Goal: Task Accomplishment & Management: Use online tool/utility

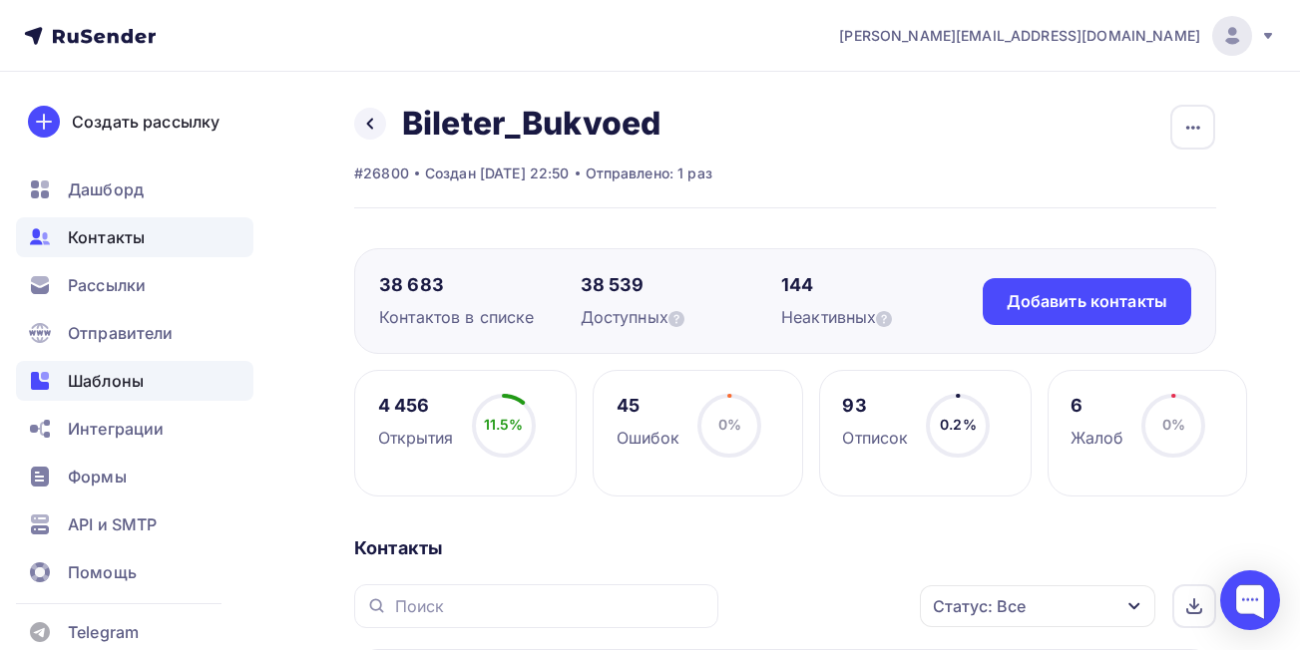
click at [114, 378] on span "Шаблоны" at bounding box center [106, 381] width 76 height 24
click at [130, 379] on span "Шаблоны" at bounding box center [106, 381] width 76 height 24
click at [113, 378] on span "Шаблоны" at bounding box center [106, 381] width 76 height 24
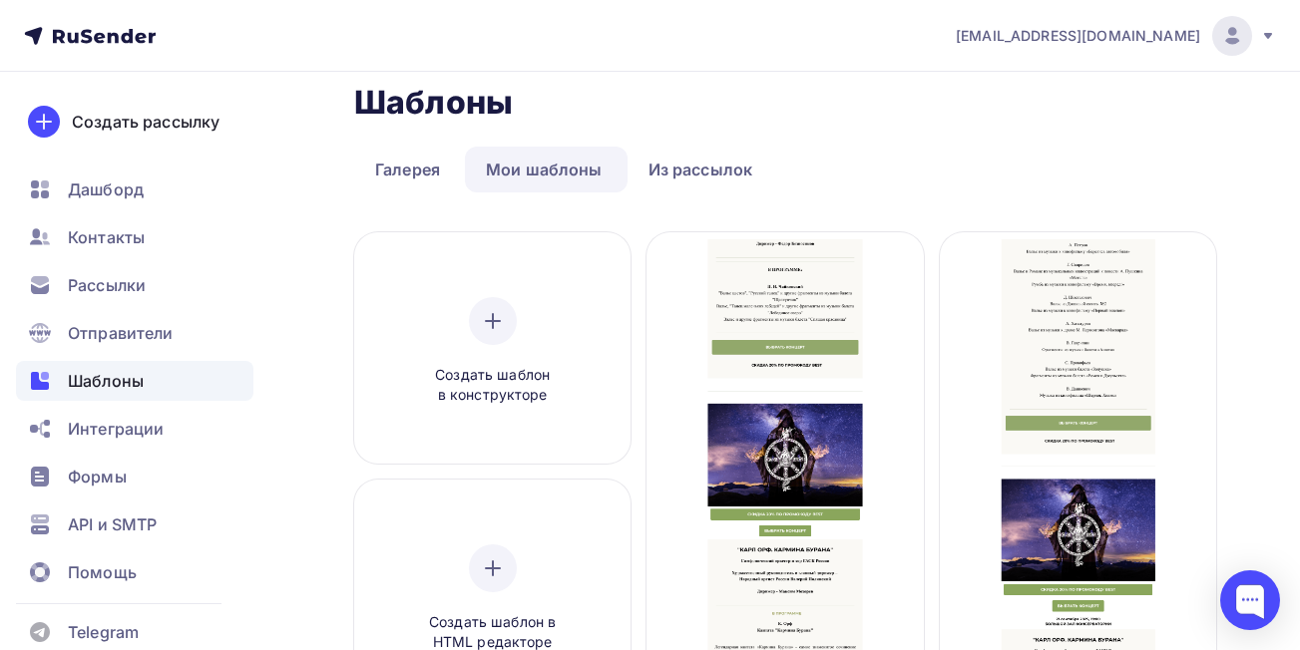
scroll to position [41, 0]
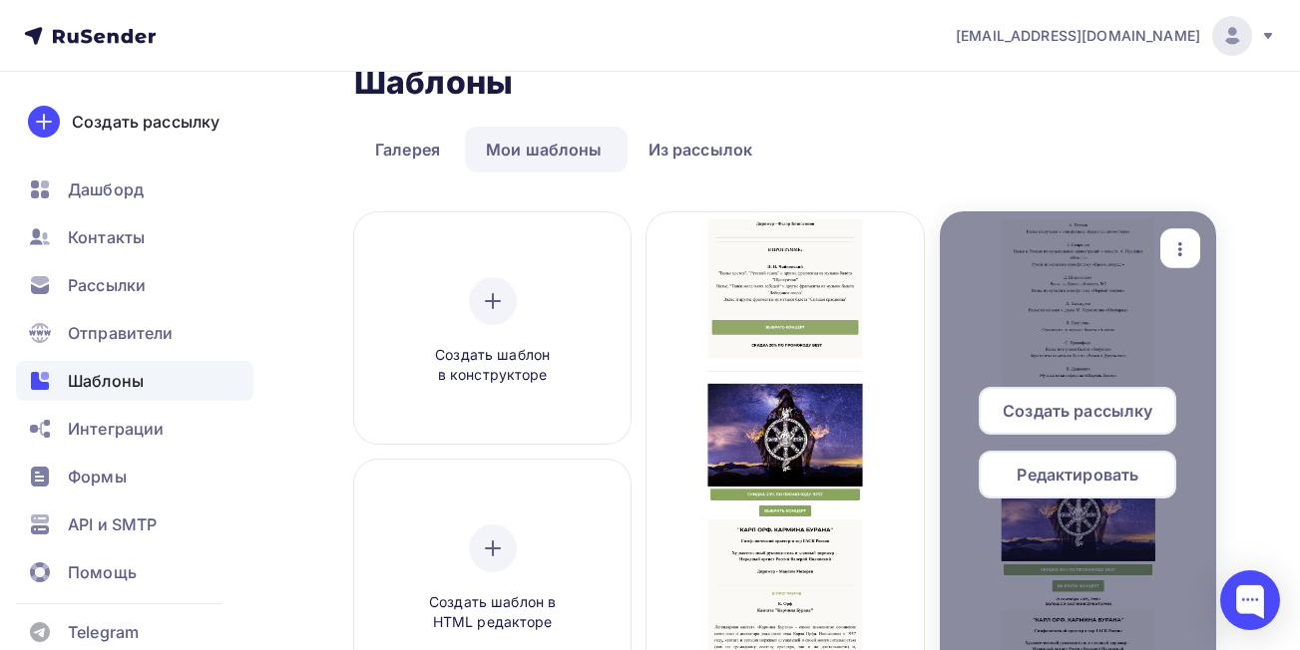
click at [1175, 251] on icon "button" at bounding box center [1180, 249] width 24 height 24
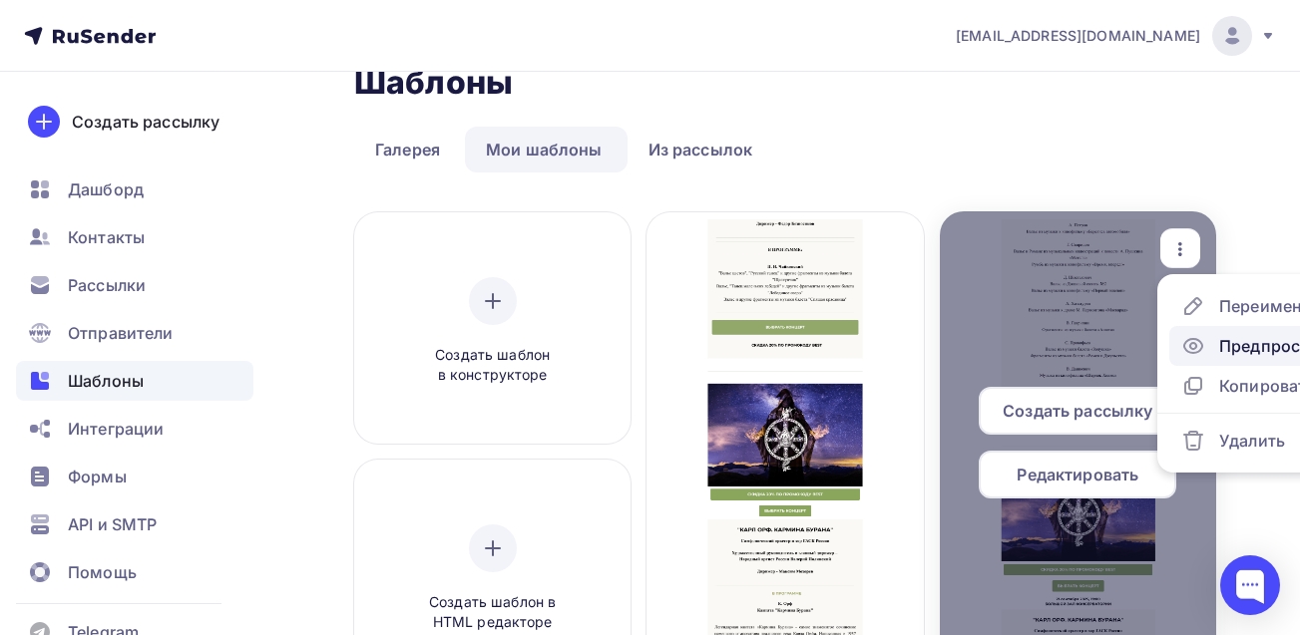
click at [1228, 343] on div "Предпросмотр" at bounding box center [1280, 346] width 123 height 24
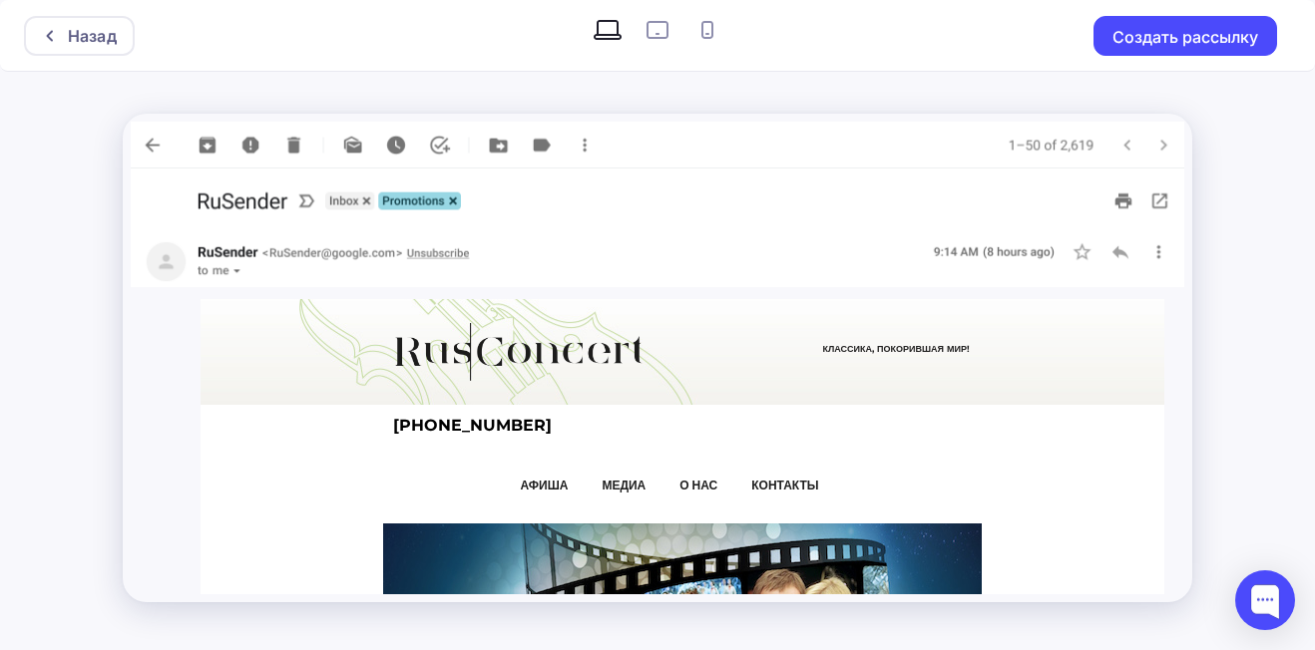
click at [1243, 277] on div "Назад Создать рассылку" at bounding box center [657, 325] width 1315 height 650
click at [956, 474] on div "АФИША МЕДИА О НАС КОНТАКТЫ" at bounding box center [682, 483] width 599 height 31
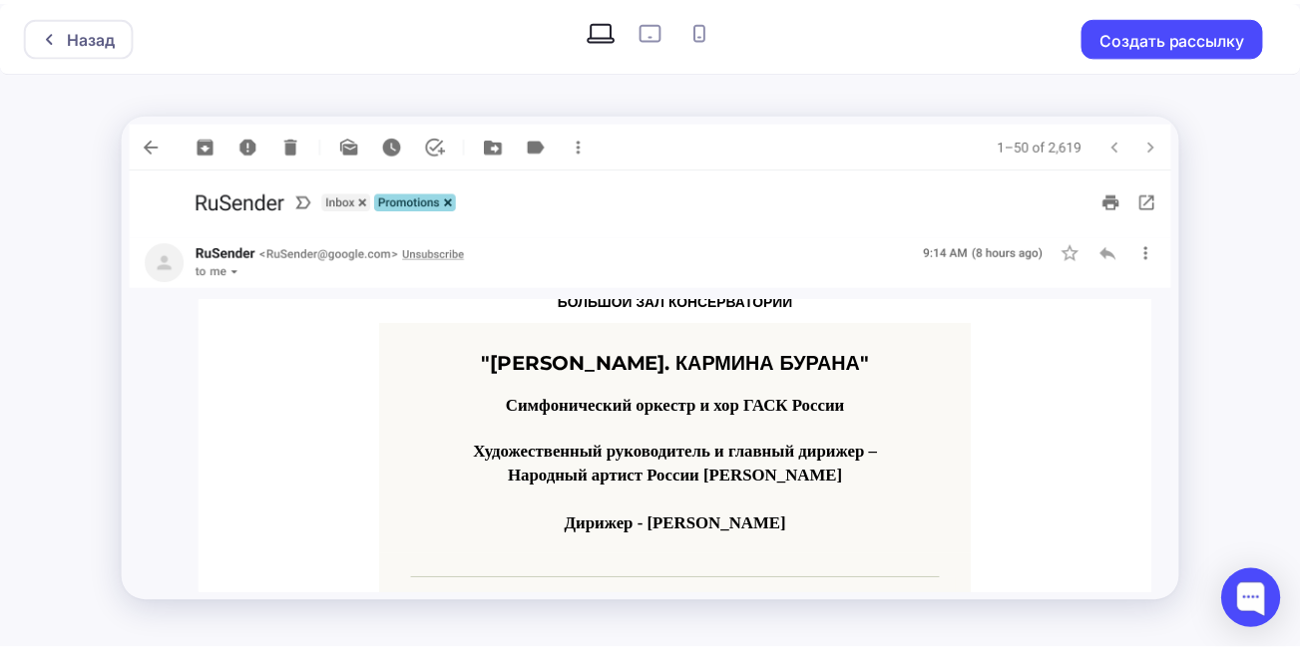
scroll to position [2953, 0]
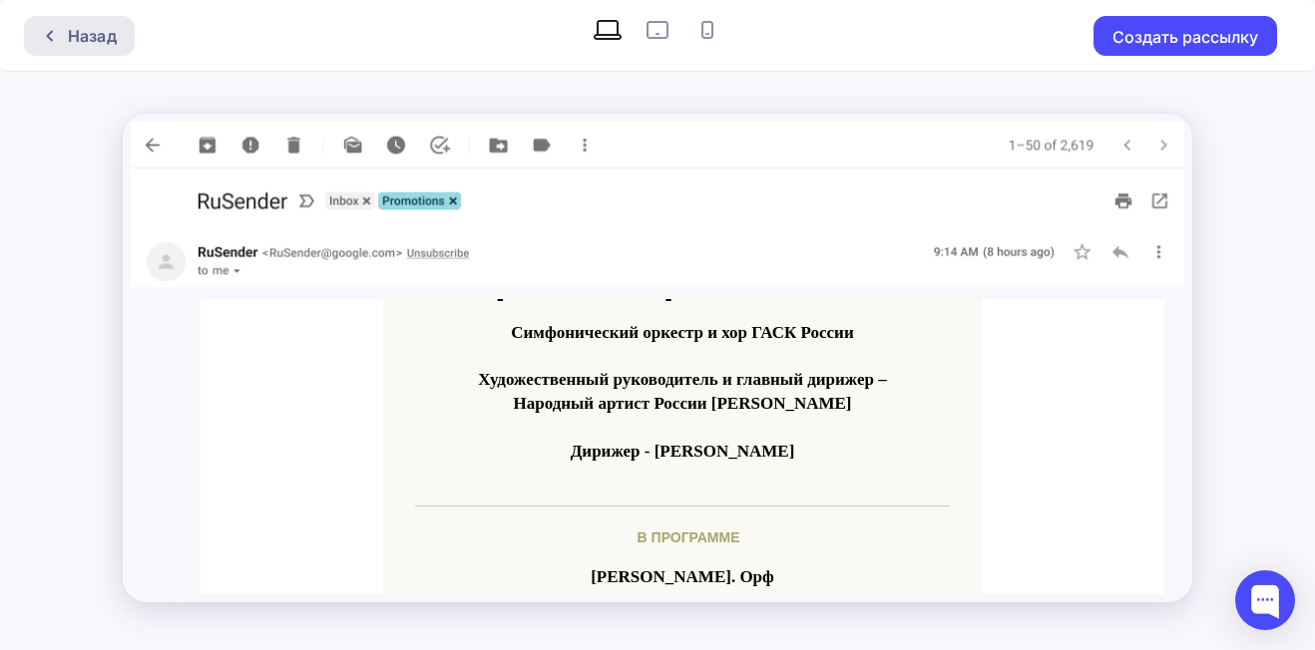
click at [58, 33] on div at bounding box center [55, 36] width 26 height 16
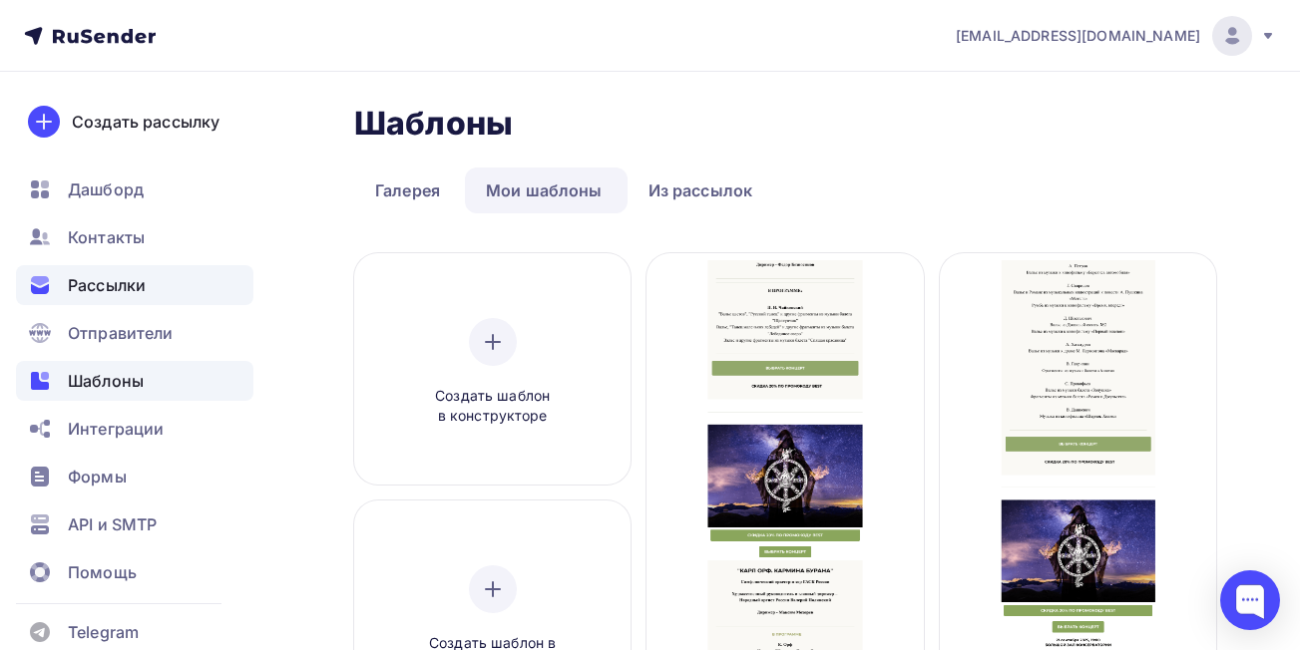
click at [125, 281] on span "Рассылки" at bounding box center [107, 285] width 78 height 24
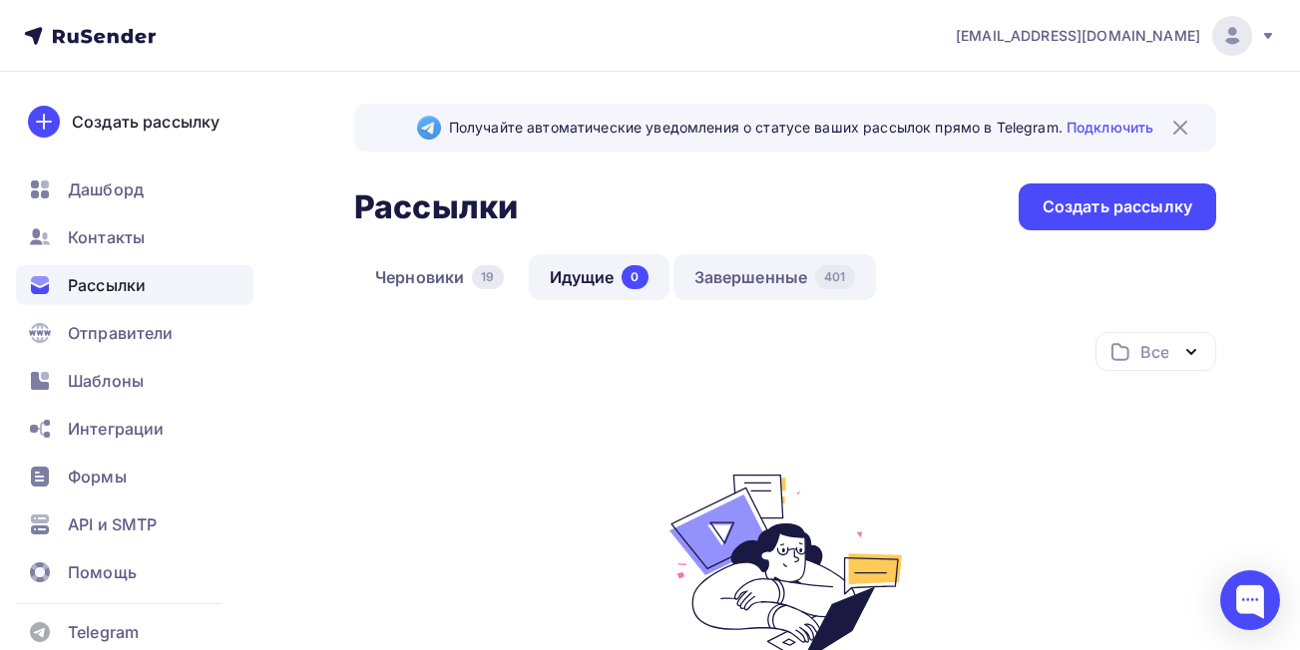
click at [737, 282] on link "Завершенные 401" at bounding box center [774, 277] width 203 height 46
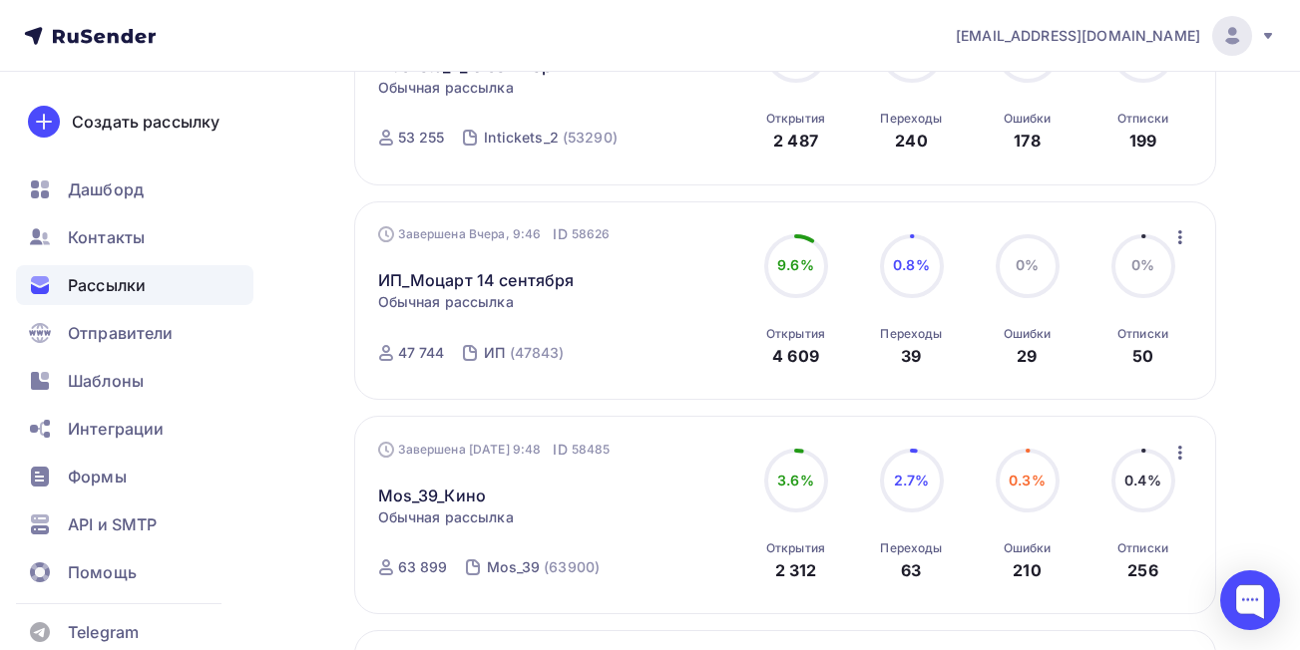
scroll to position [816, 0]
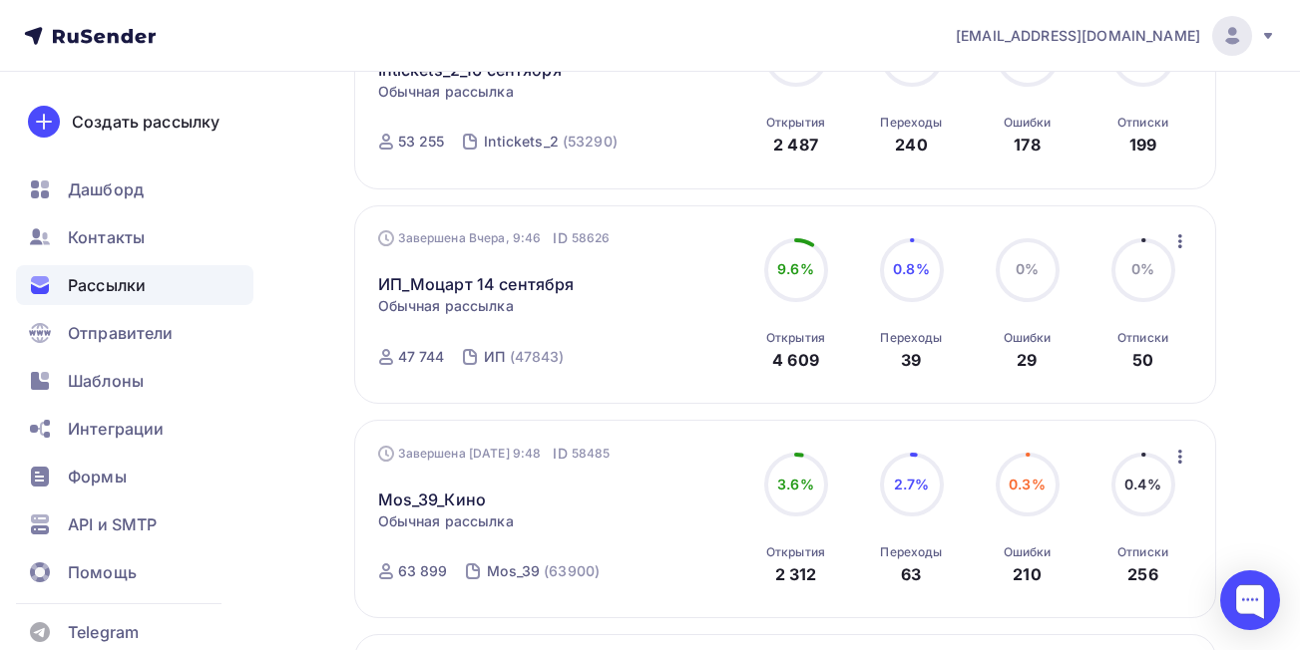
click at [1181, 456] on icon "button" at bounding box center [1180, 457] width 4 height 14
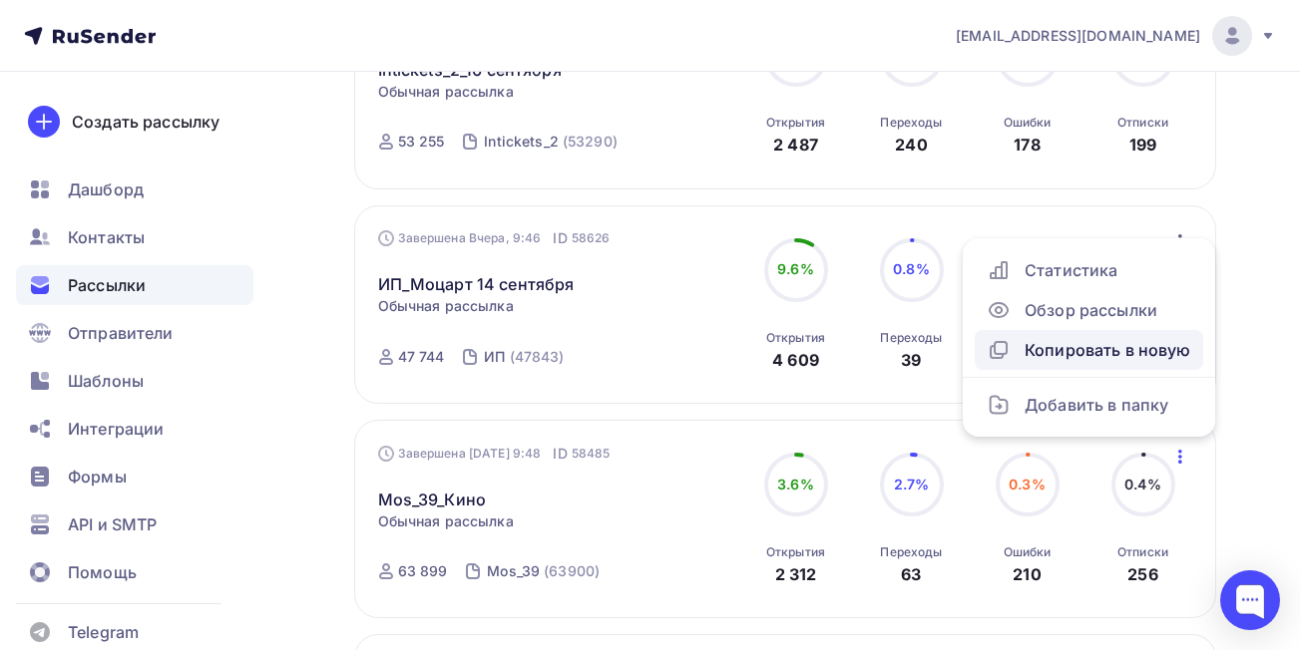
click at [1139, 348] on div "Копировать в новую" at bounding box center [1089, 350] width 205 height 24
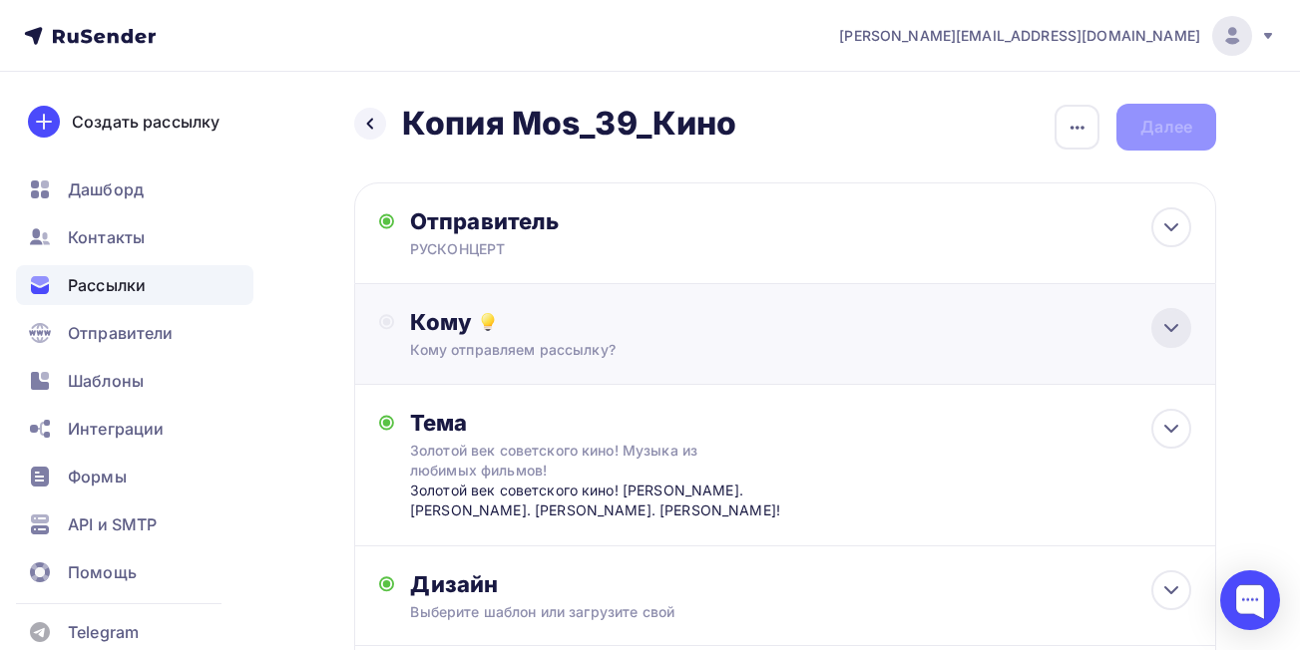
click at [1177, 331] on icon at bounding box center [1171, 328] width 24 height 24
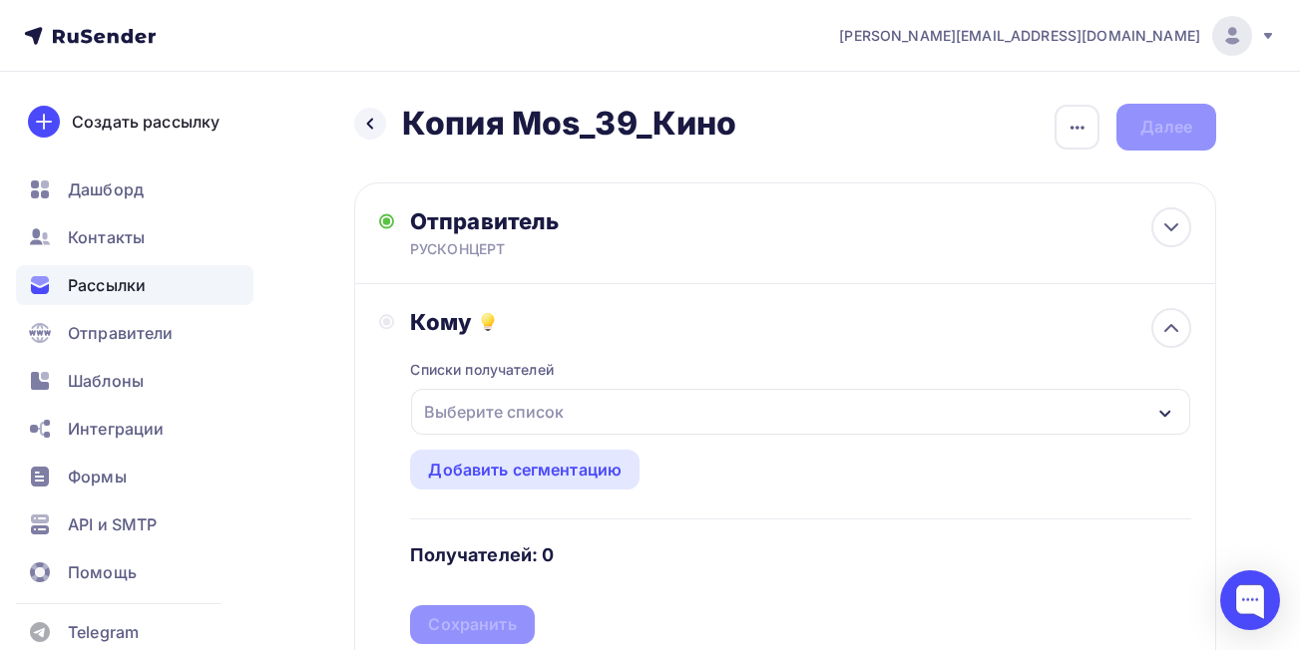
click at [1119, 415] on div "Выберите список" at bounding box center [800, 412] width 779 height 46
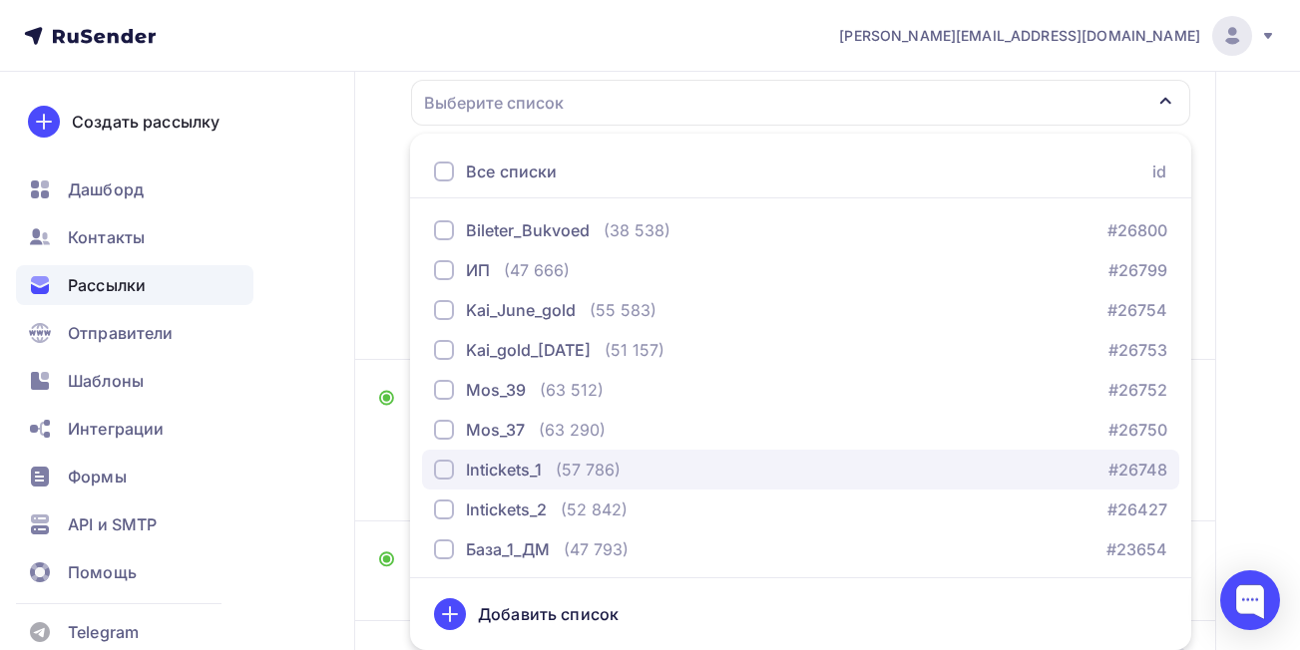
click at [441, 467] on div "button" at bounding box center [444, 470] width 20 height 20
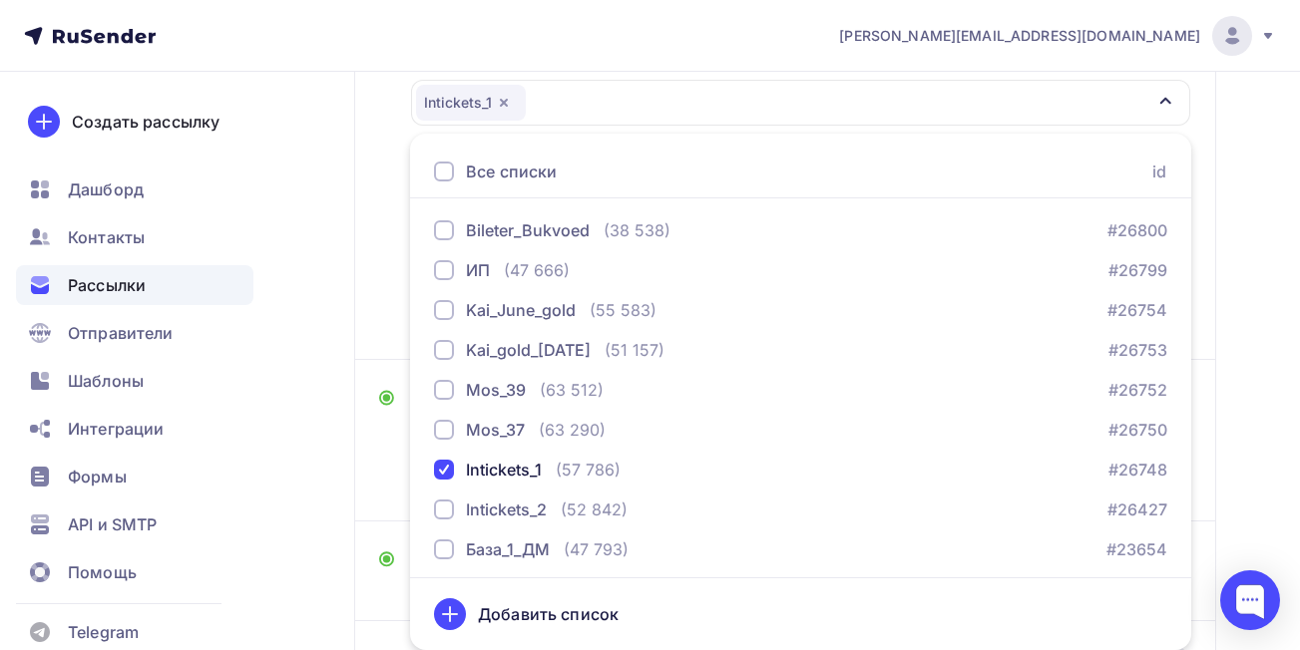
click at [1227, 372] on div "Назад Копия Mos_39_Кино Копия Mos_39_Кино Закончить позже Переименовать рассылк…" at bounding box center [650, 307] width 1300 height 1088
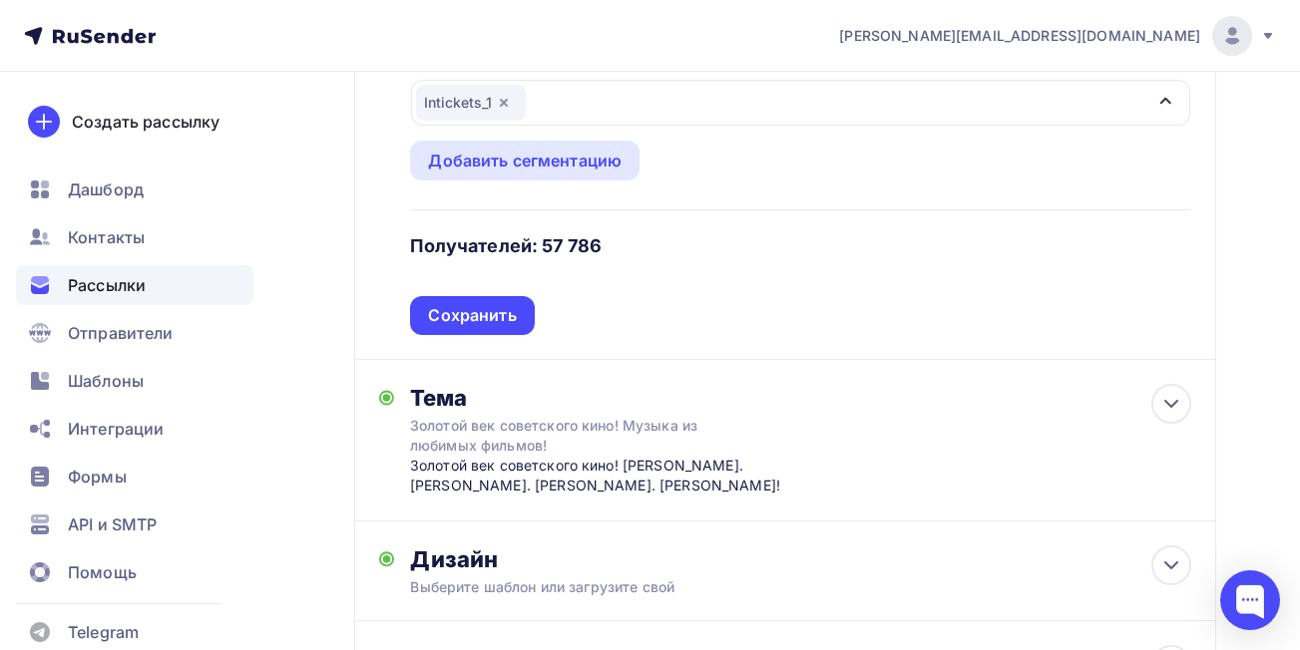
click at [506, 103] on icon "button" at bounding box center [504, 103] width 16 height 16
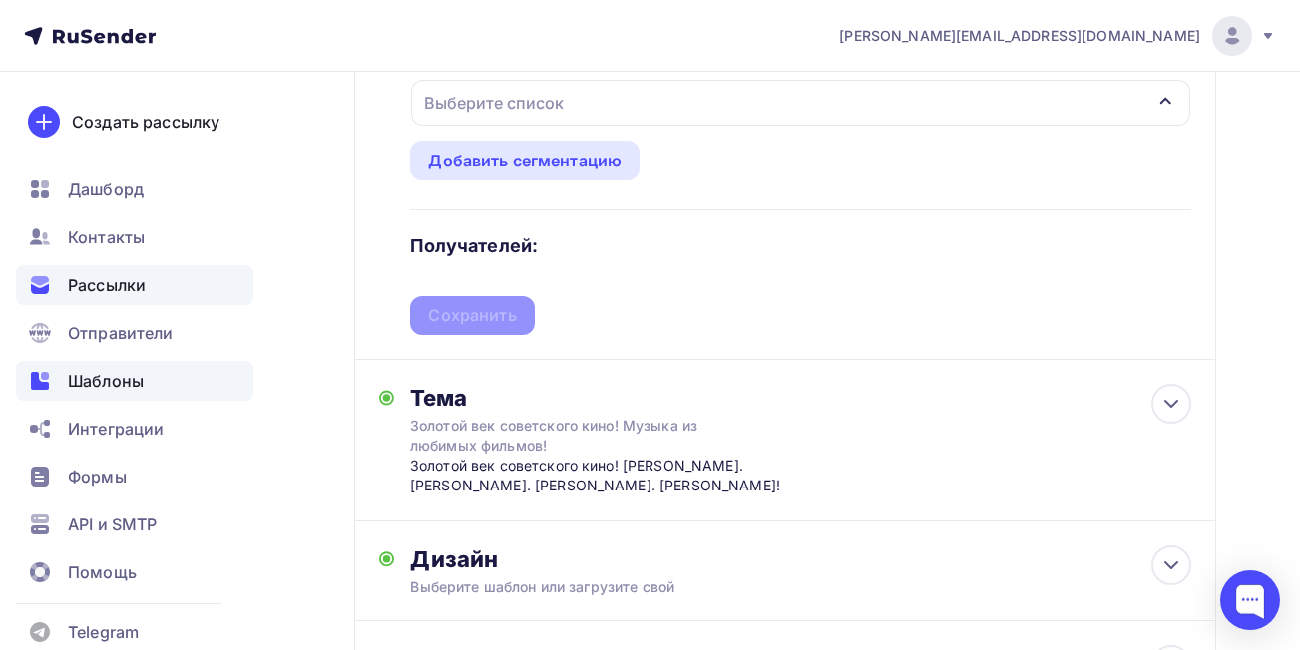
click at [105, 381] on span "Шаблоны" at bounding box center [106, 381] width 76 height 24
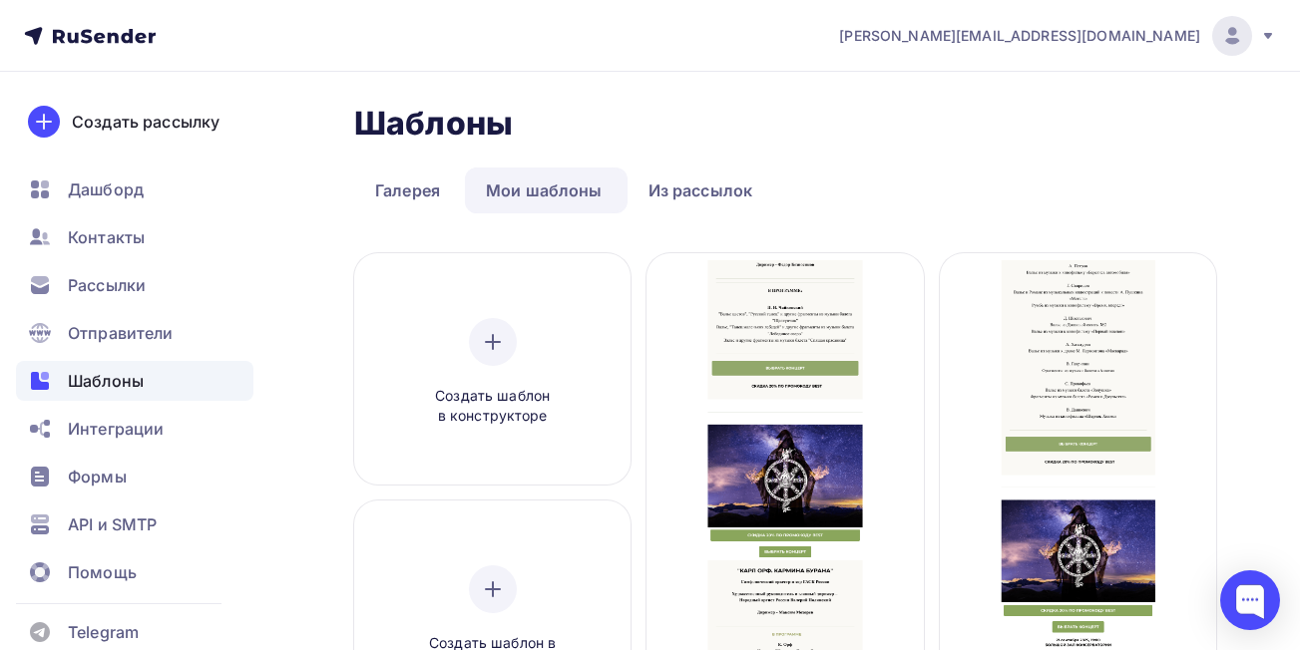
click at [540, 188] on link "Мои шаблоны" at bounding box center [544, 191] width 159 height 46
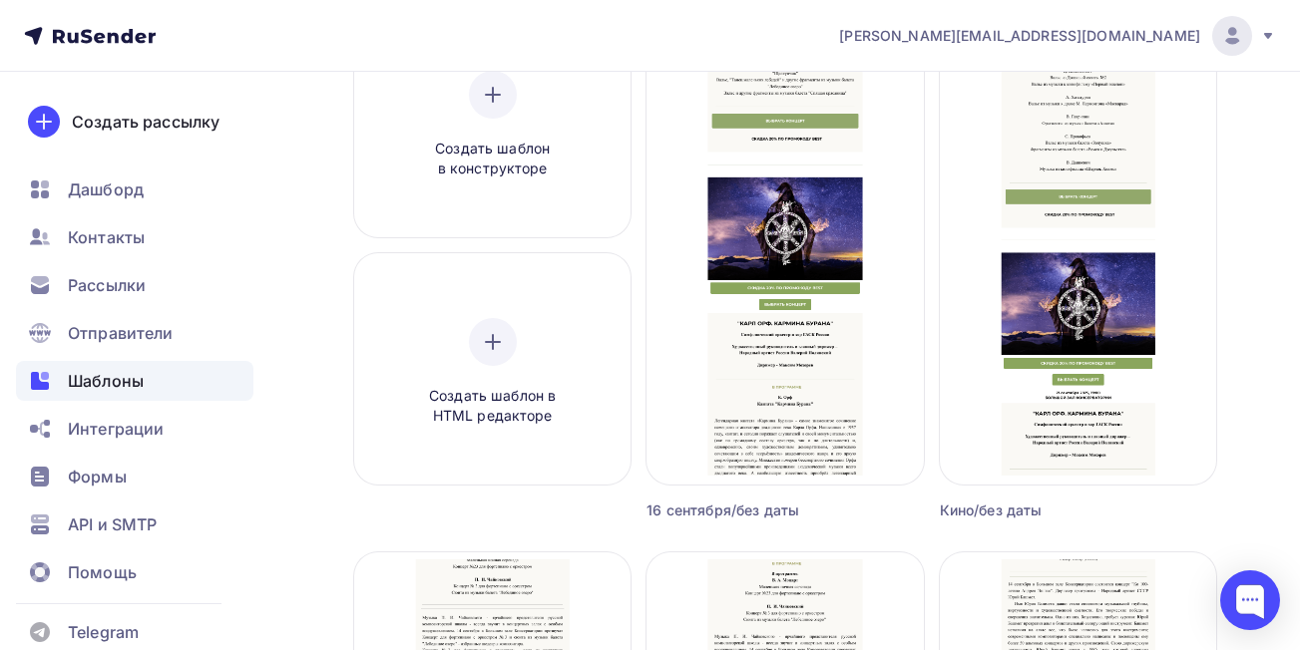
scroll to position [315, 0]
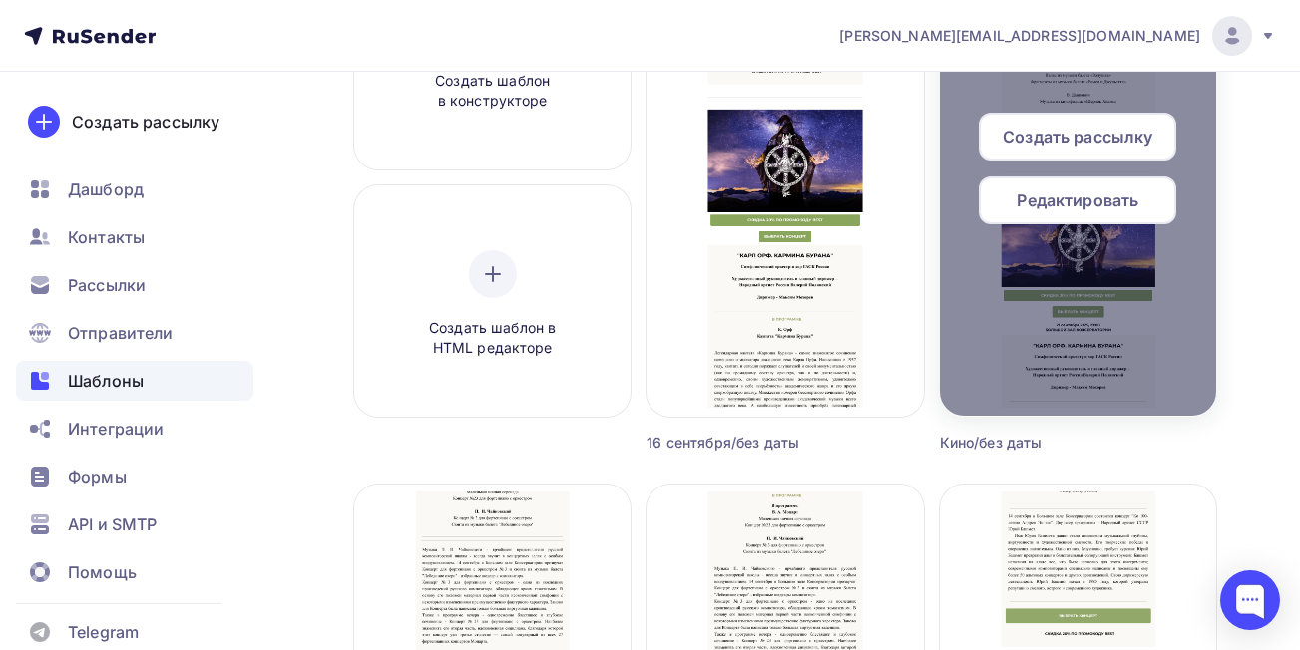
click at [1085, 145] on span "Создать рассылку" at bounding box center [1078, 137] width 150 height 24
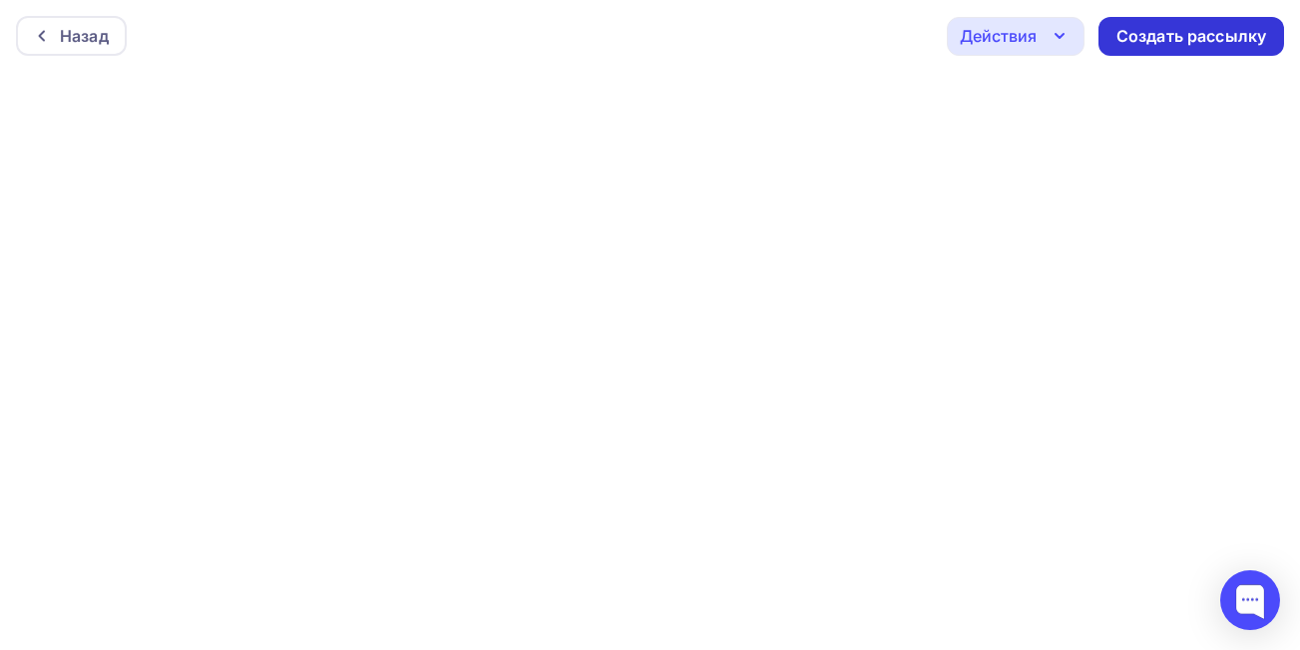
click at [1161, 30] on div "Создать рассылку" at bounding box center [1191, 36] width 150 height 23
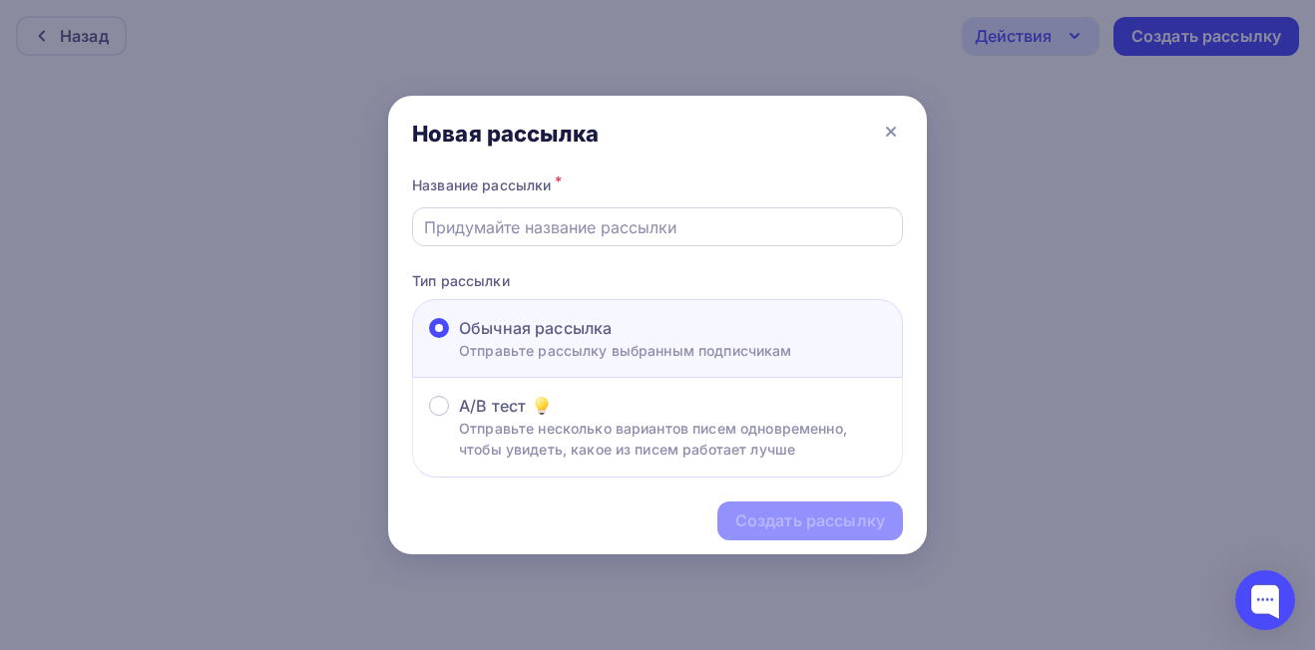
click at [694, 223] on input "text" at bounding box center [658, 227] width 468 height 24
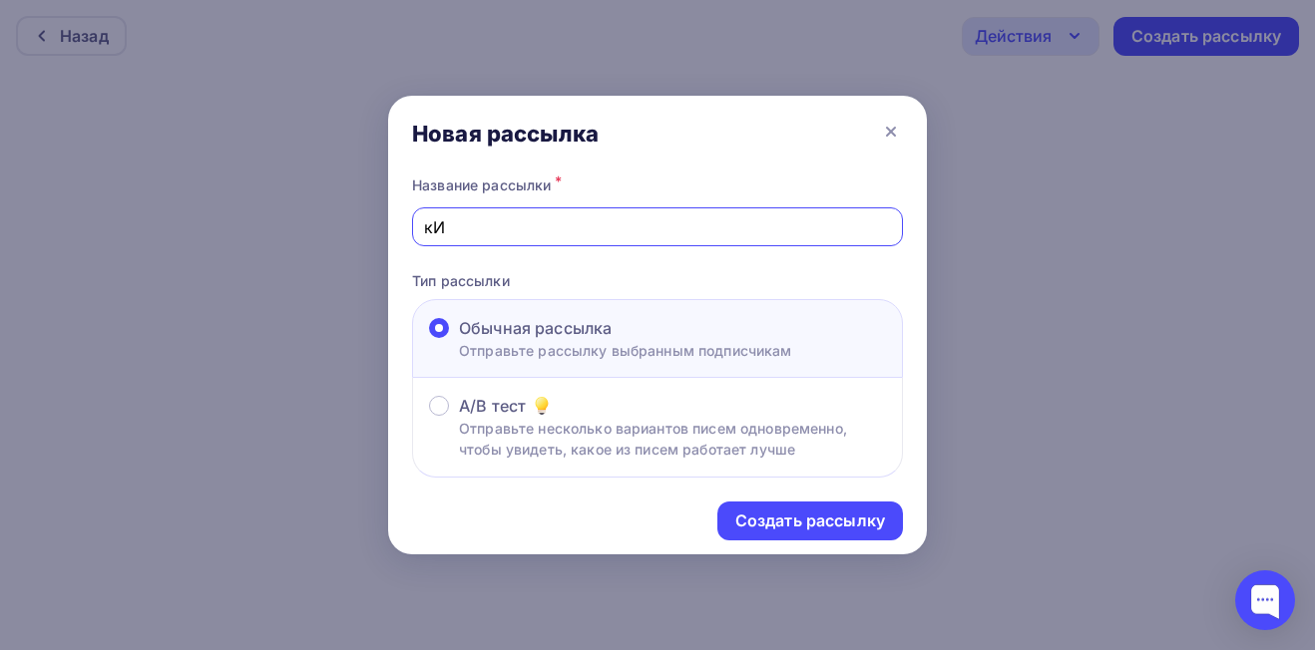
type input "к"
type input "Кино_Intickets_1"
click at [780, 518] on div "Создать рассылку" at bounding box center [810, 521] width 150 height 23
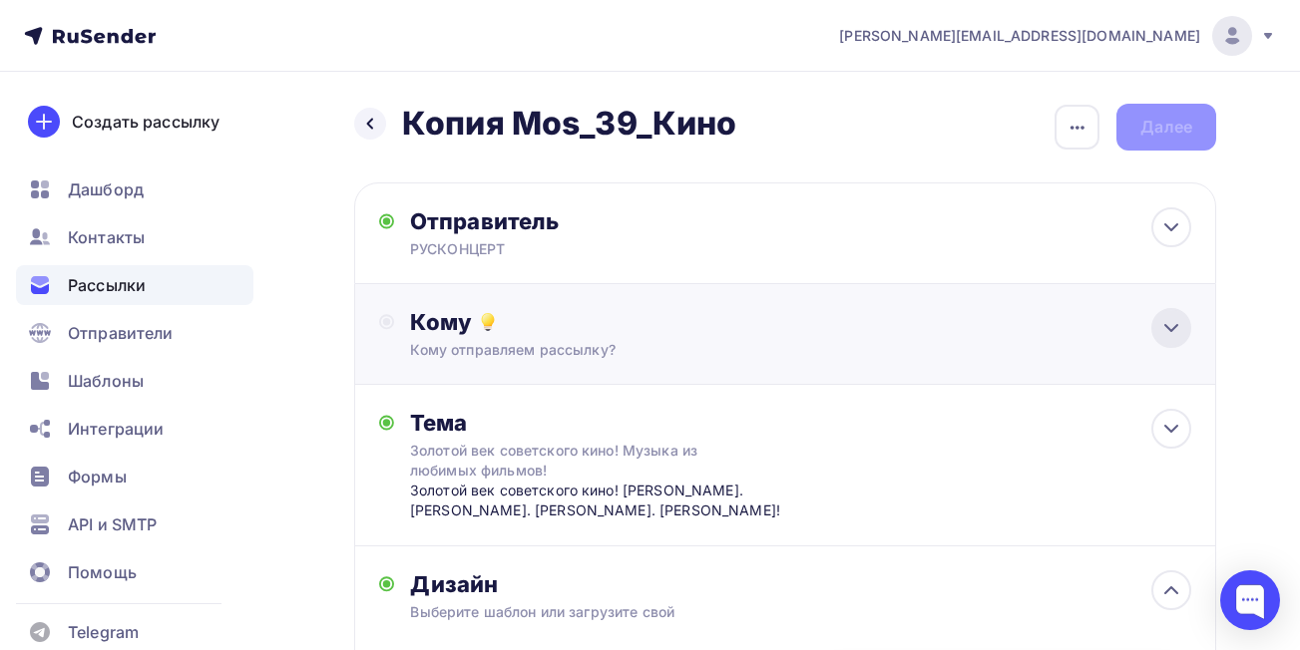
click at [1166, 337] on icon at bounding box center [1171, 328] width 24 height 24
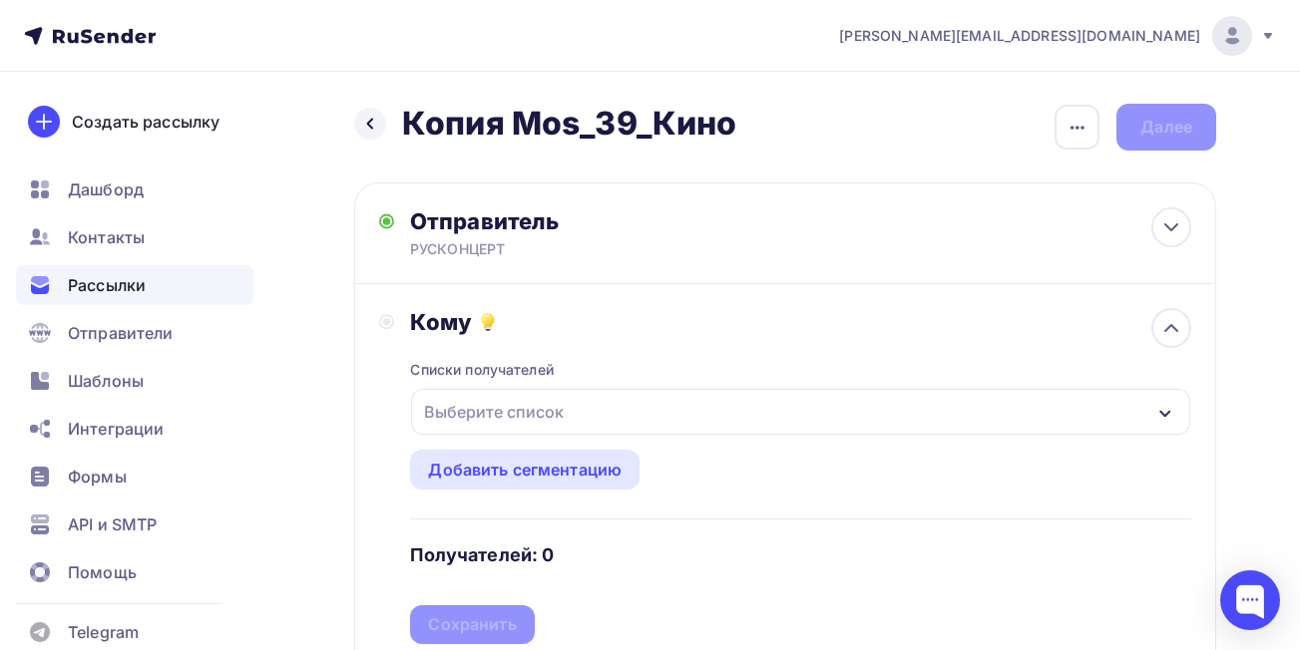
click at [1083, 416] on div "Выберите список" at bounding box center [800, 412] width 779 height 46
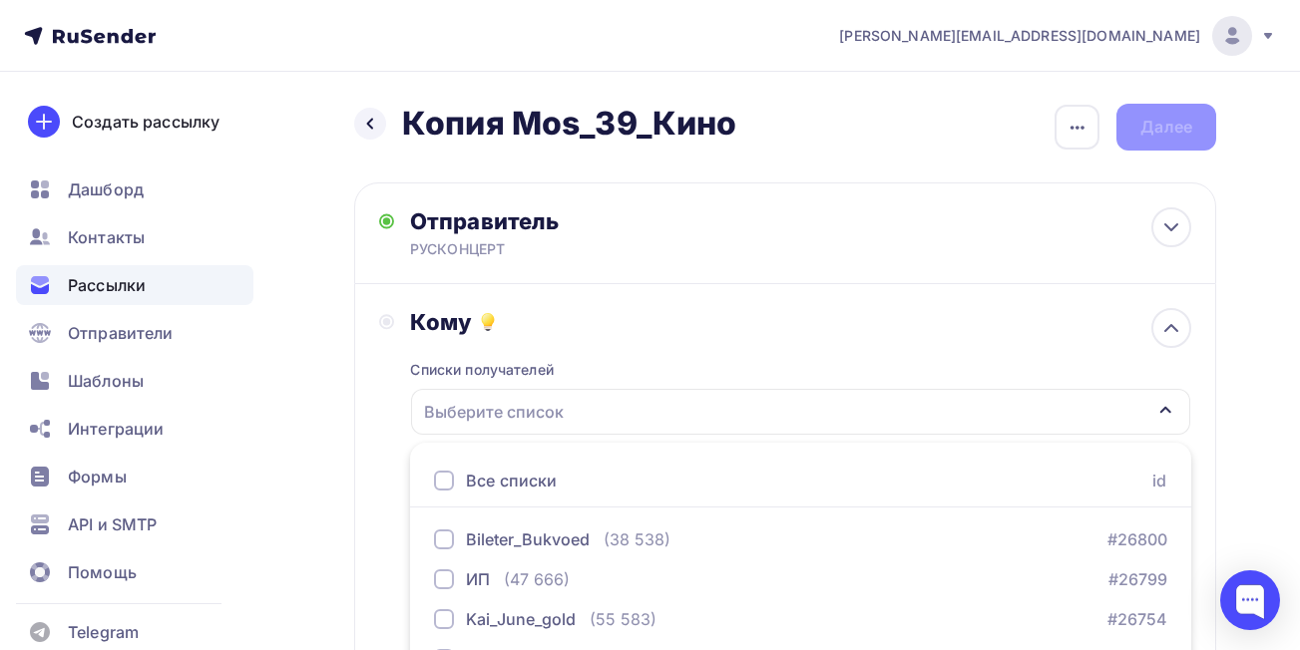
scroll to position [309, 0]
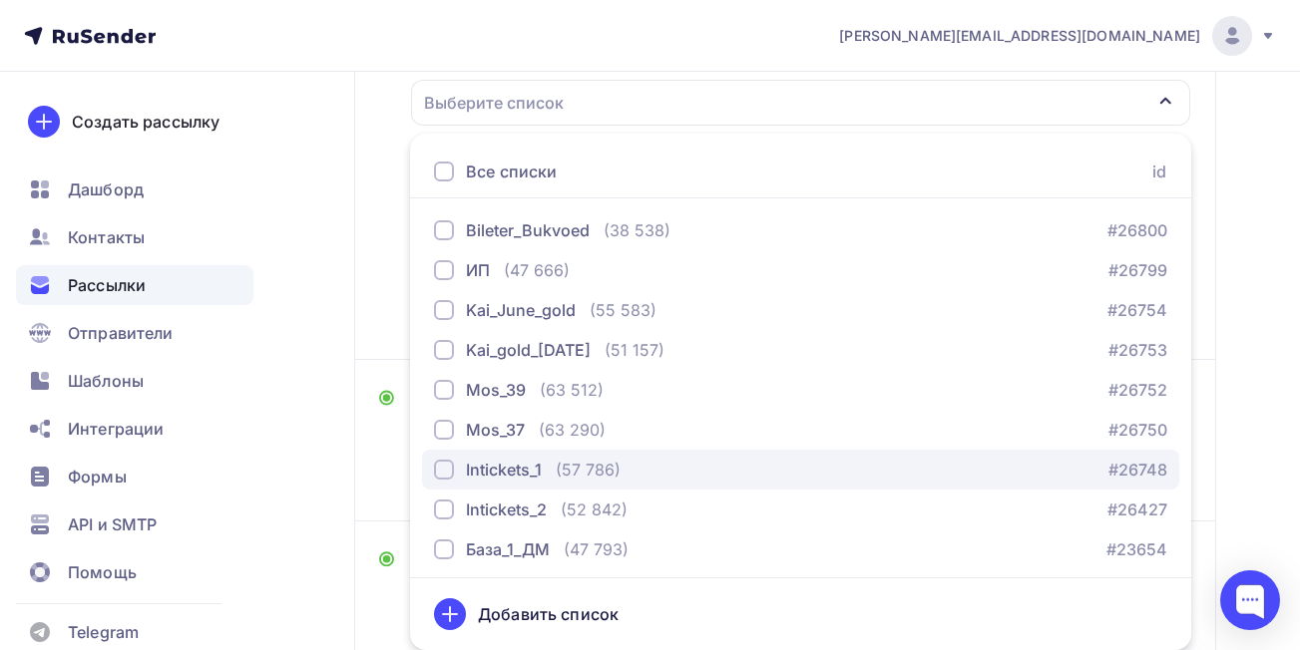
click at [444, 468] on div "button" at bounding box center [444, 470] width 20 height 20
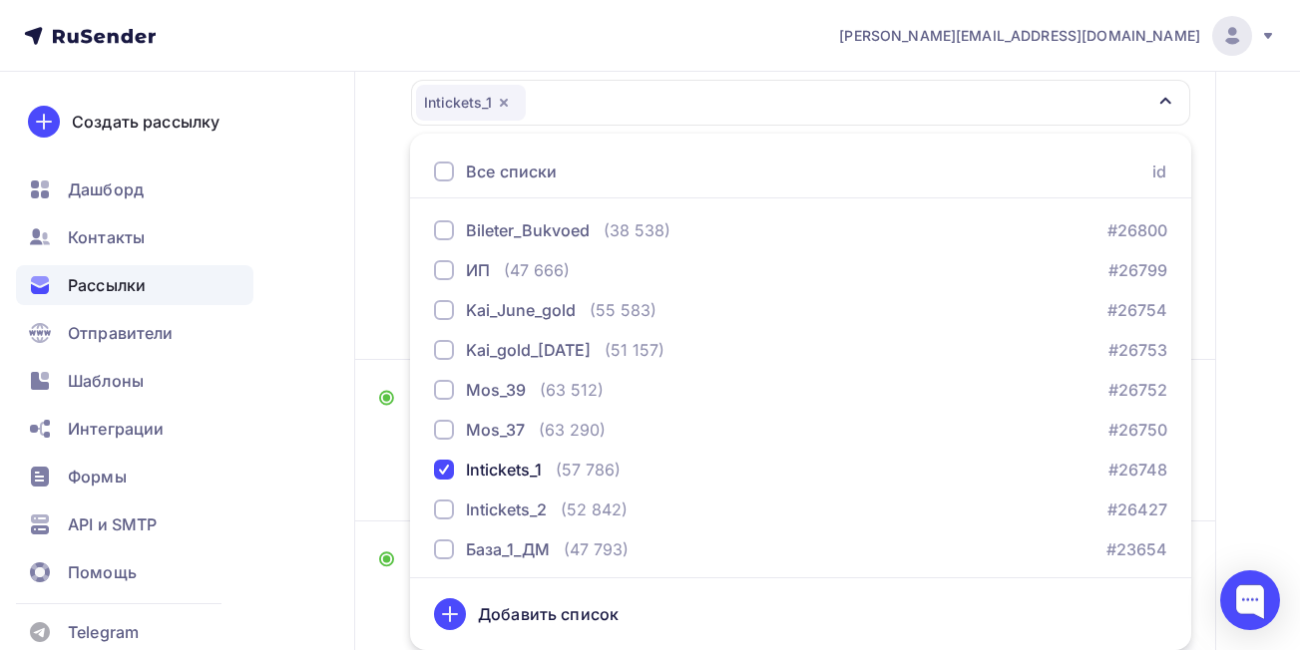
click at [1237, 414] on div "Назад Копия Mos_39_Кино Копия Mos_39_Кино Закончить позже Переименовать рассылк…" at bounding box center [650, 478] width 1300 height 1430
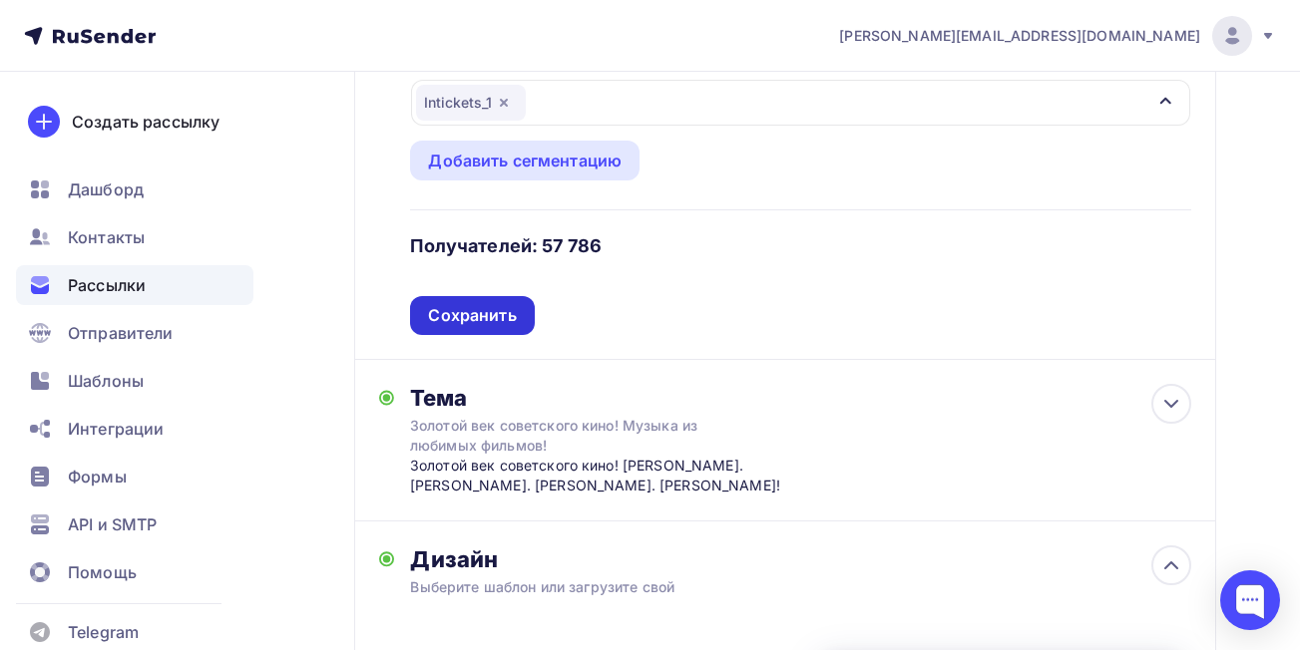
click at [461, 320] on div "Сохранить" at bounding box center [472, 315] width 88 height 23
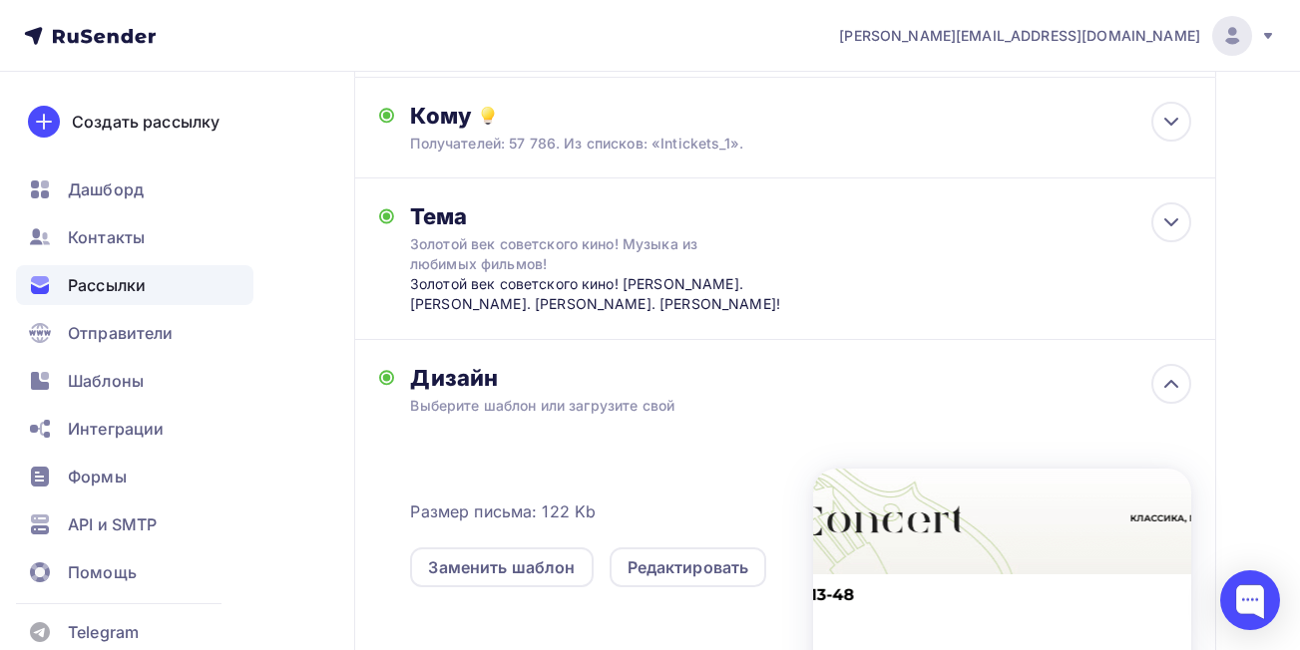
scroll to position [0, 0]
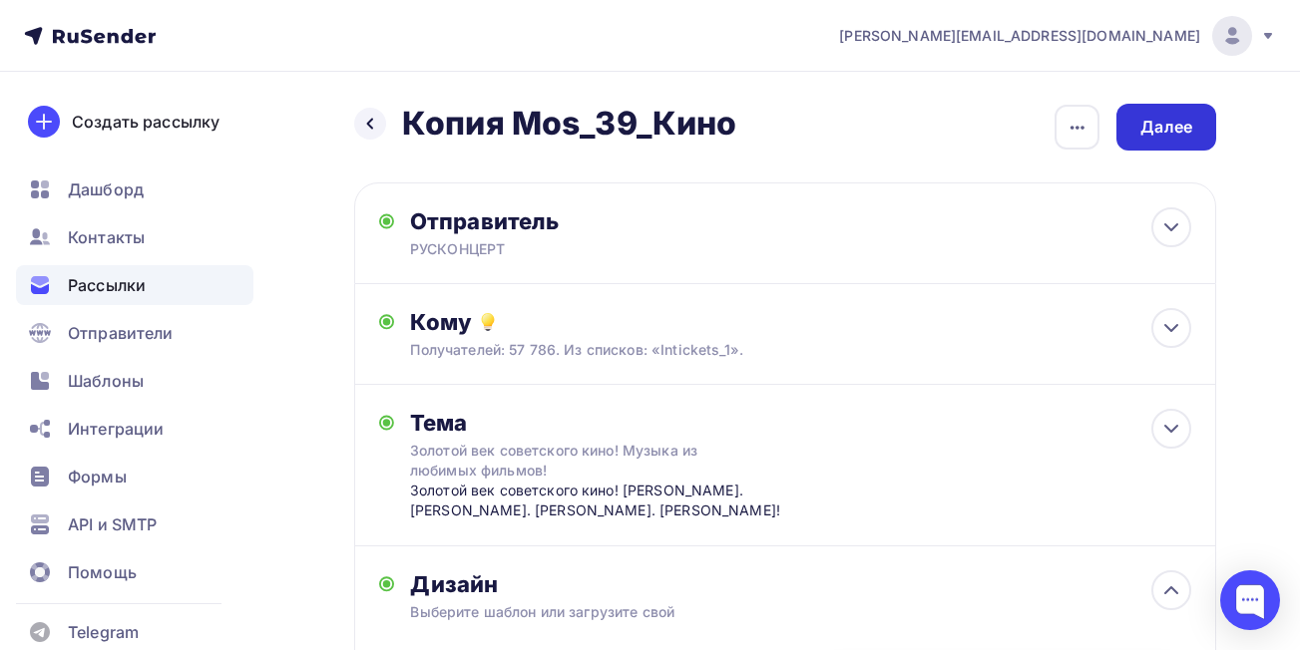
click at [1153, 128] on div "Далее" at bounding box center [1166, 127] width 52 height 23
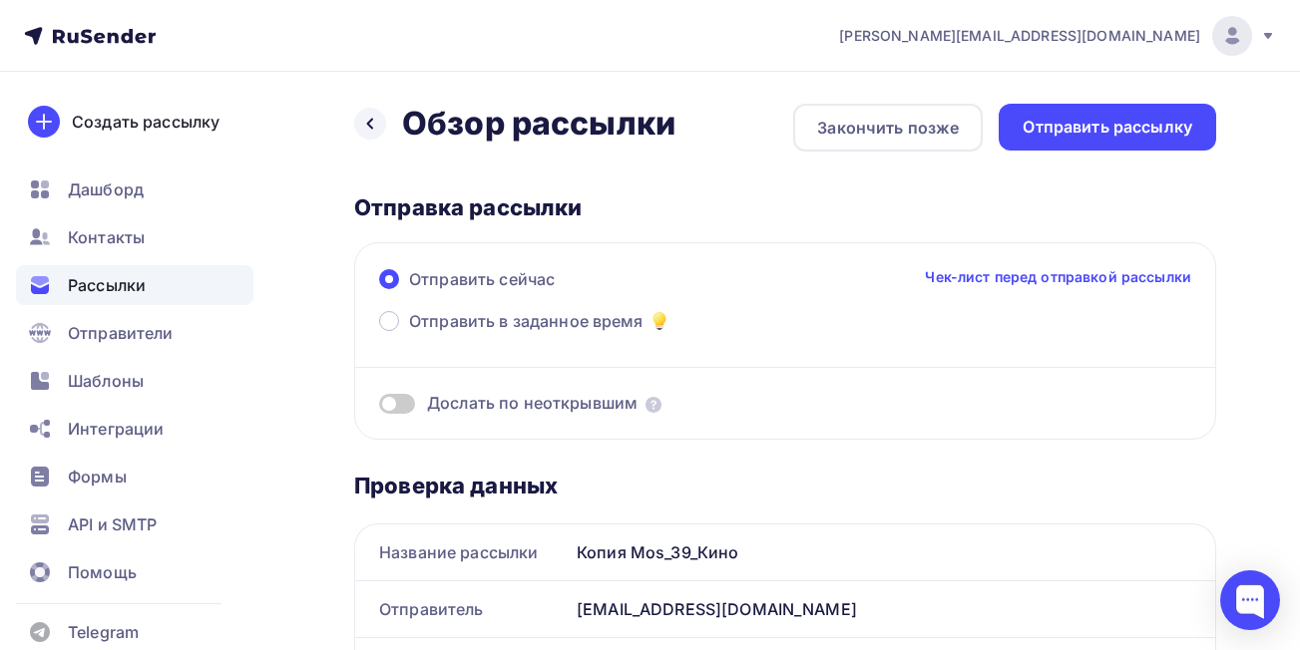
click at [627, 548] on div "Копия Mos_39_Кино" at bounding box center [892, 553] width 646 height 56
click at [672, 553] on div "Копия Mos_39_Кино" at bounding box center [892, 553] width 646 height 56
click at [389, 318] on span at bounding box center [389, 321] width 20 height 20
click at [409, 333] on input "Отправить в заданное время" at bounding box center [409, 333] width 0 height 0
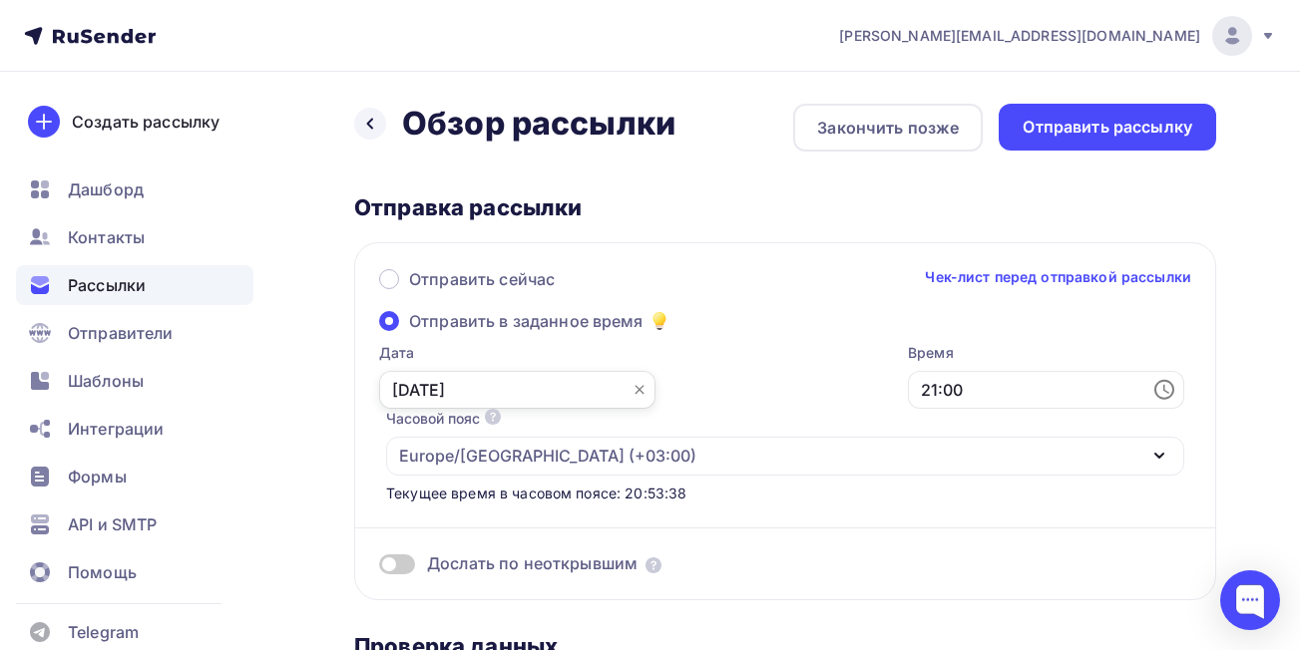
click at [446, 386] on input "10.09.2025" at bounding box center [517, 390] width 276 height 38
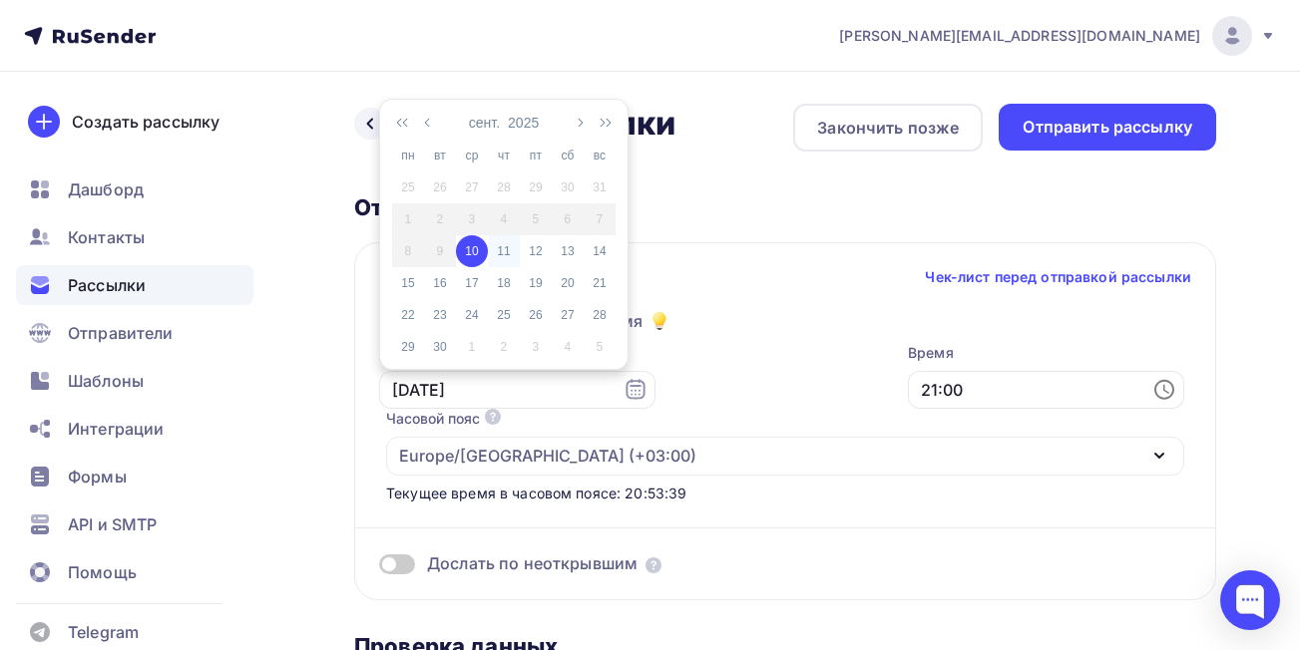
click at [508, 248] on div "11" at bounding box center [504, 251] width 32 height 18
type input "11.09.2025"
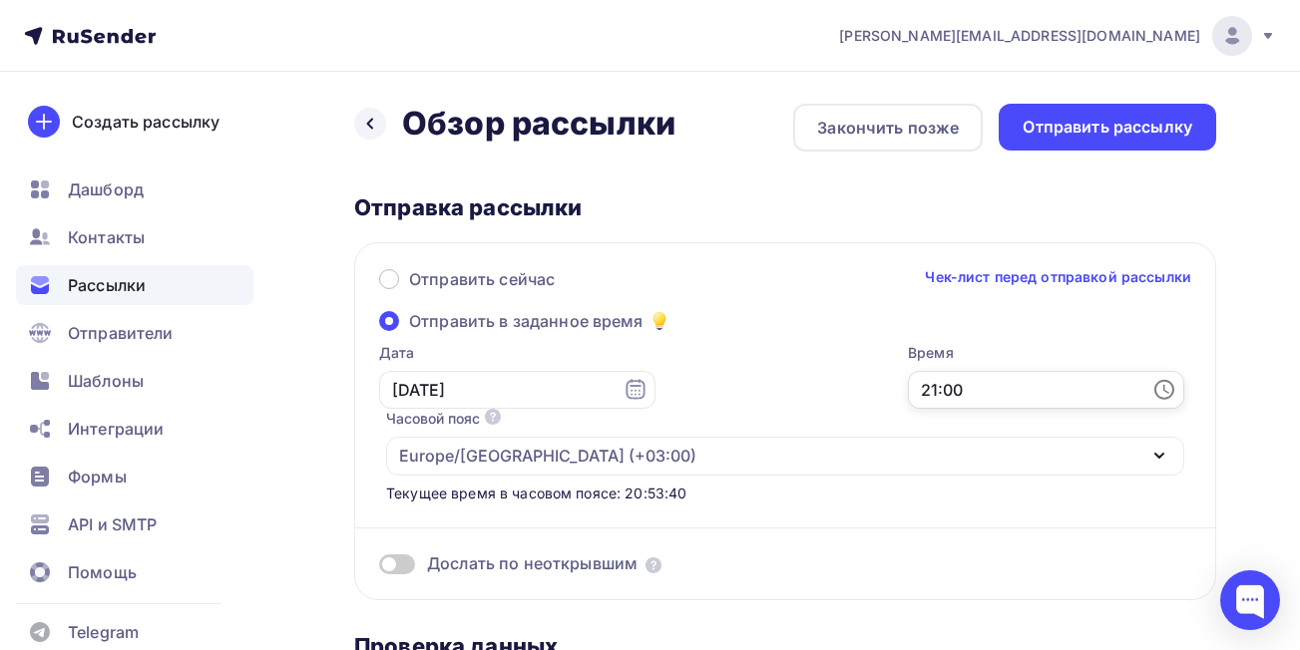
click at [1009, 399] on input "21:00" at bounding box center [1046, 390] width 276 height 38
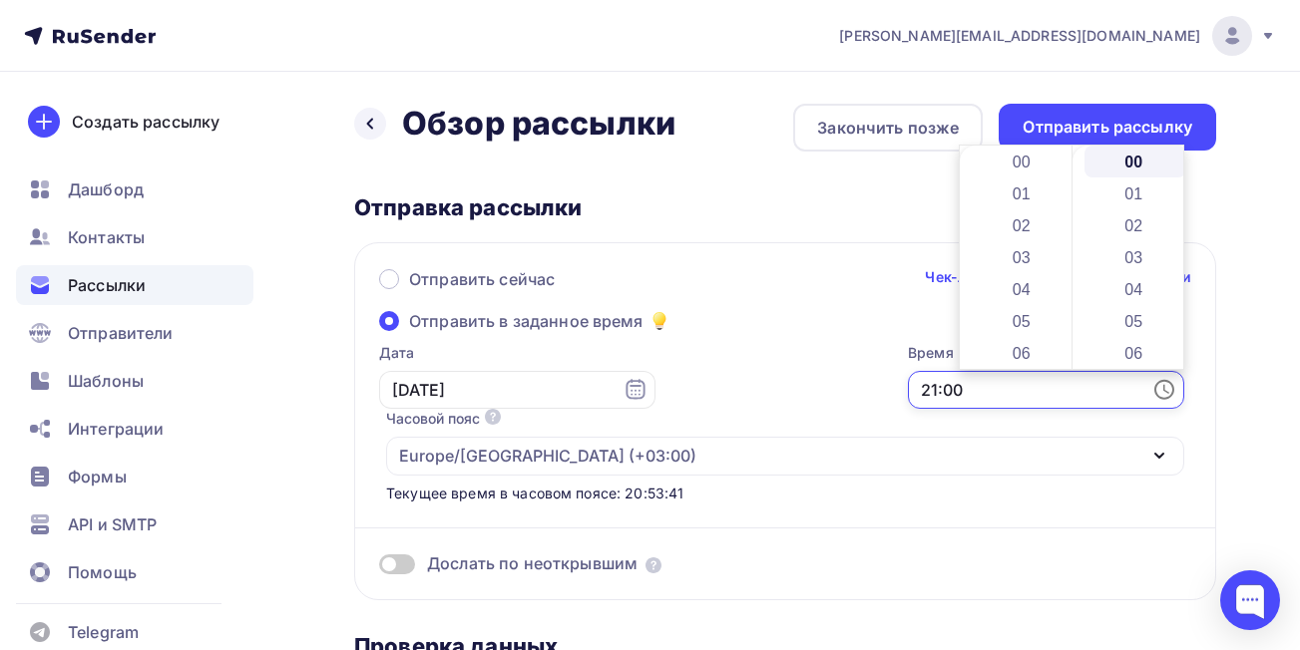
scroll to position [670, 0]
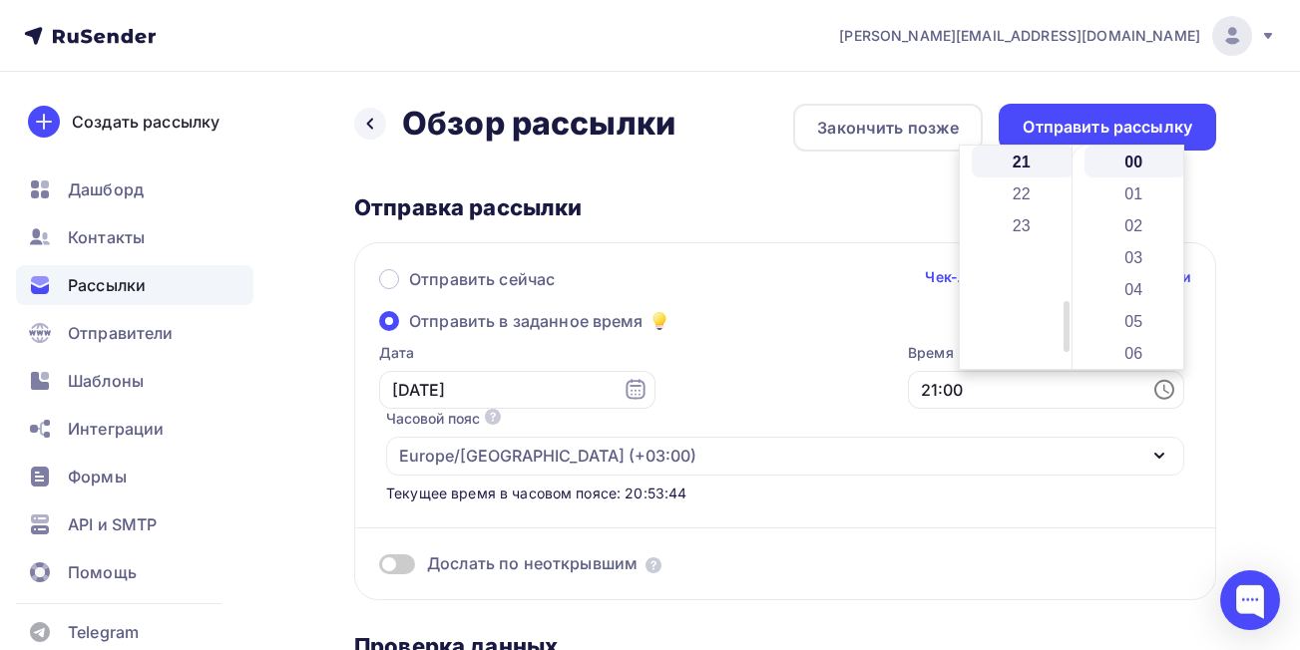
drag, startPoint x: 1061, startPoint y: 320, endPoint x: 1066, endPoint y: 253, distance: 67.0
click at [1066, 253] on div "00 01 02 03 04 05 06 07 08 09 10 11 12 13 14 15 16 17 18 19 20 21 22 23" at bounding box center [1016, 257] width 112 height 223
drag, startPoint x: 1063, startPoint y: 317, endPoint x: 1063, endPoint y: 229, distance: 87.8
click at [1063, 229] on div at bounding box center [1066, 237] width 6 height 51
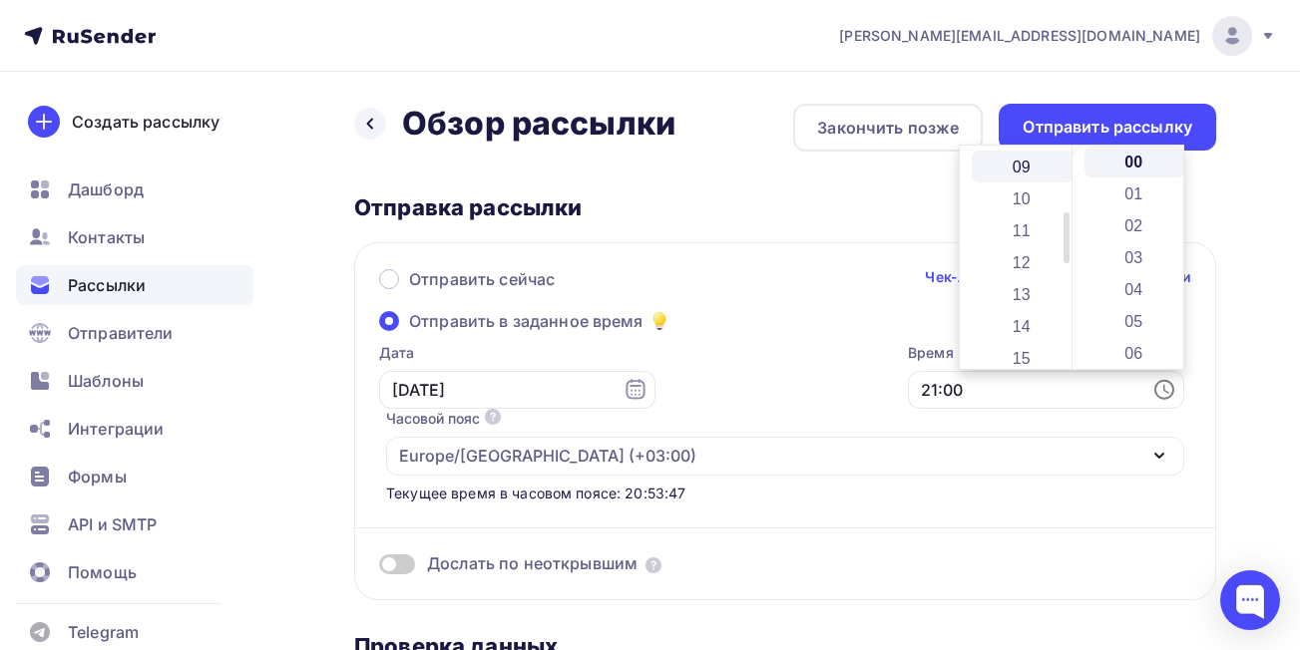
click at [1044, 177] on li "09" at bounding box center [1023, 167] width 103 height 32
type input "09:00"
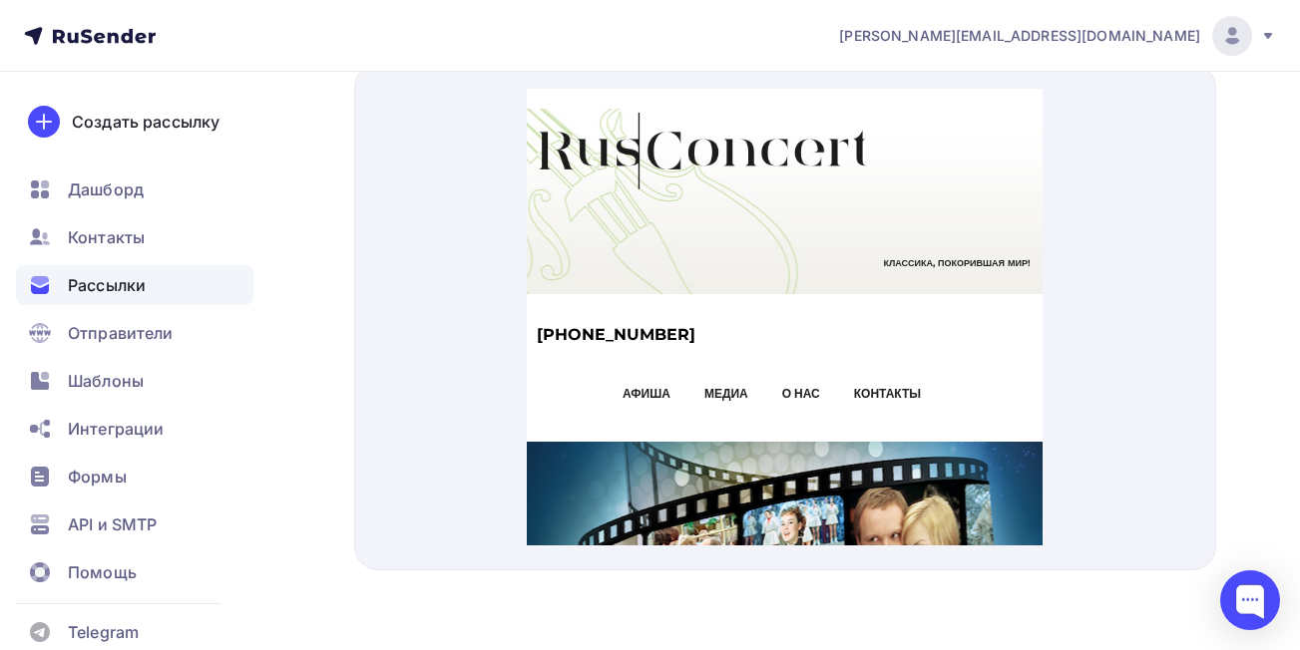
scroll to position [0, 0]
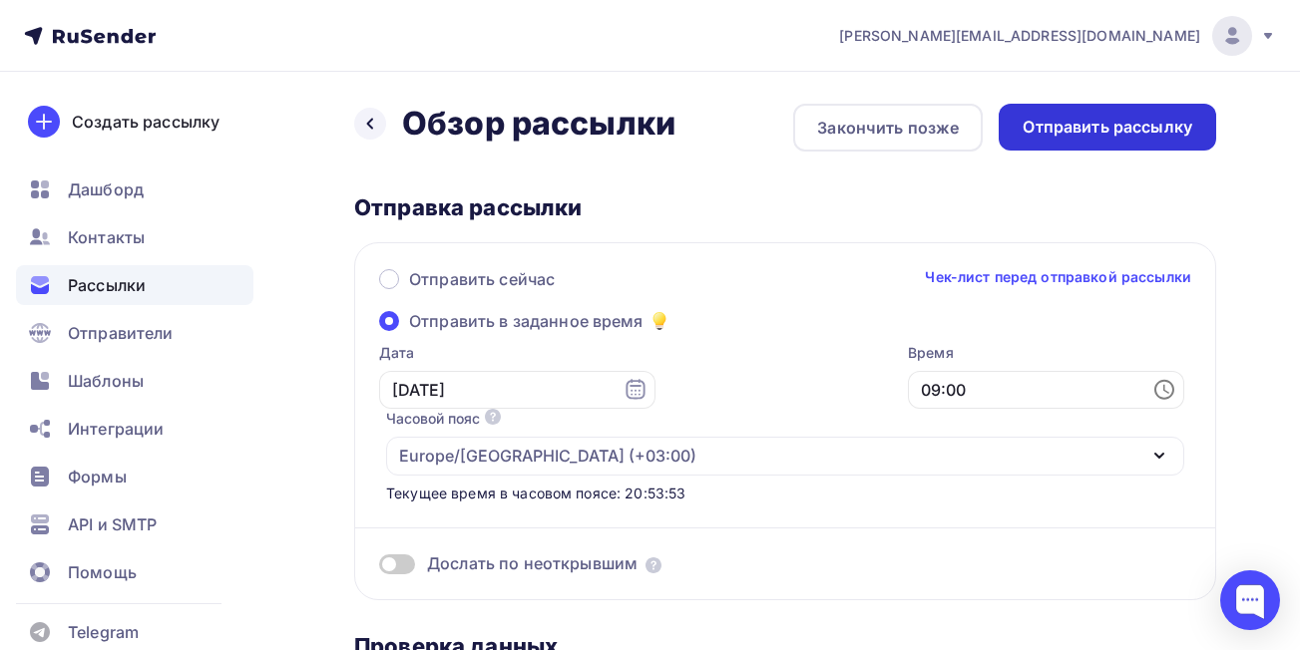
click at [1131, 130] on div "Отправить рассылку" at bounding box center [1108, 127] width 170 height 23
